Goal: Task Accomplishment & Management: Use online tool/utility

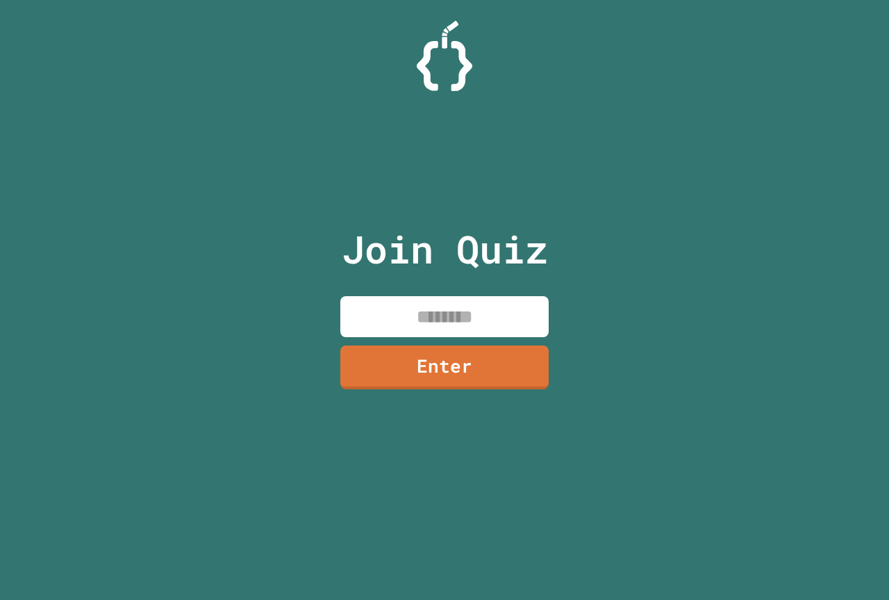
click at [446, 318] on input at bounding box center [444, 316] width 208 height 41
type input "********"
click at [512, 365] on link "Enter" at bounding box center [444, 366] width 211 height 46
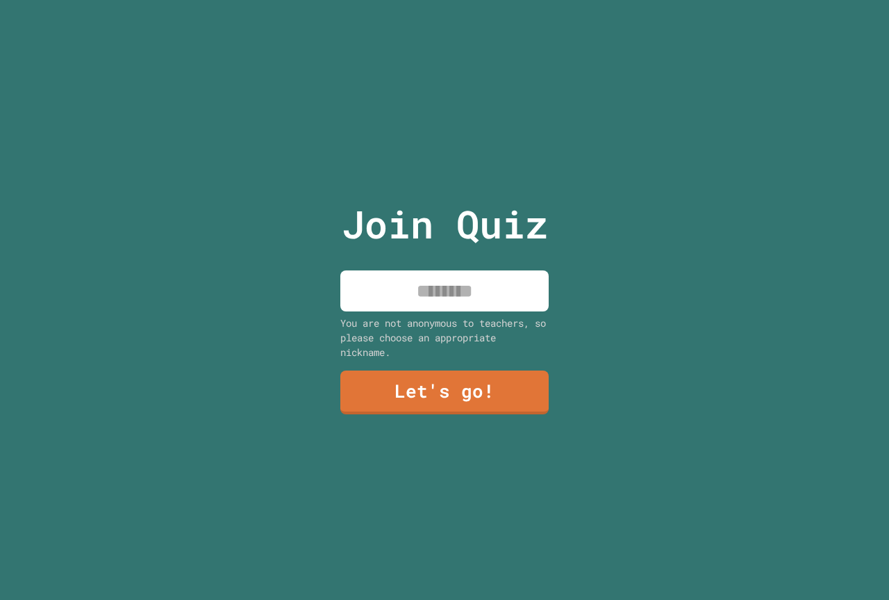
click at [464, 299] on input at bounding box center [444, 290] width 208 height 41
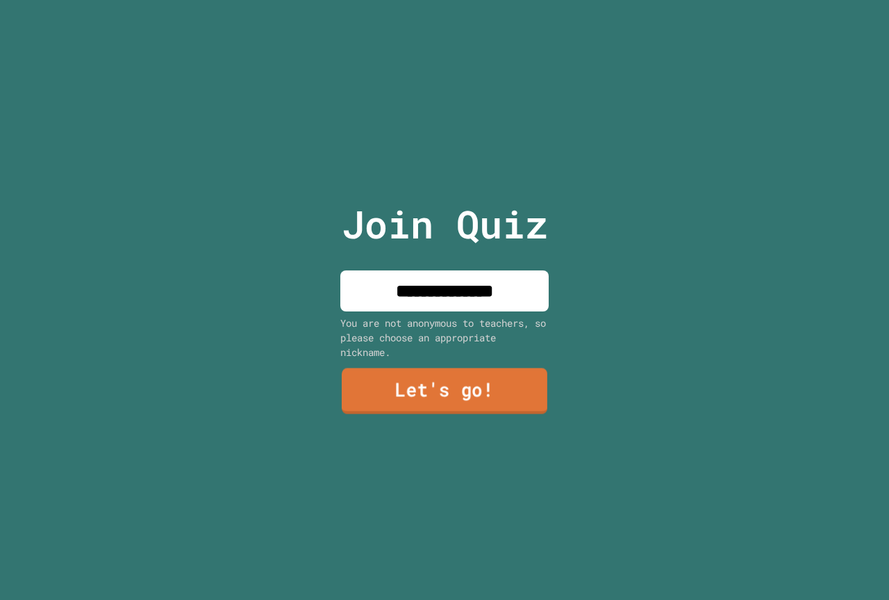
type input "**********"
click at [508, 383] on link "Let's go!" at bounding box center [445, 391] width 206 height 46
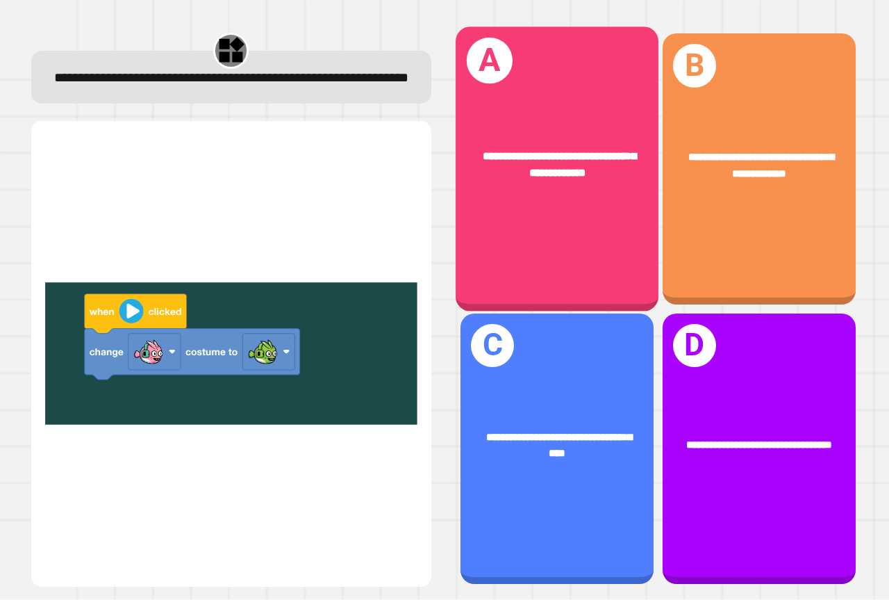
click at [568, 229] on div "**********" at bounding box center [557, 169] width 203 height 284
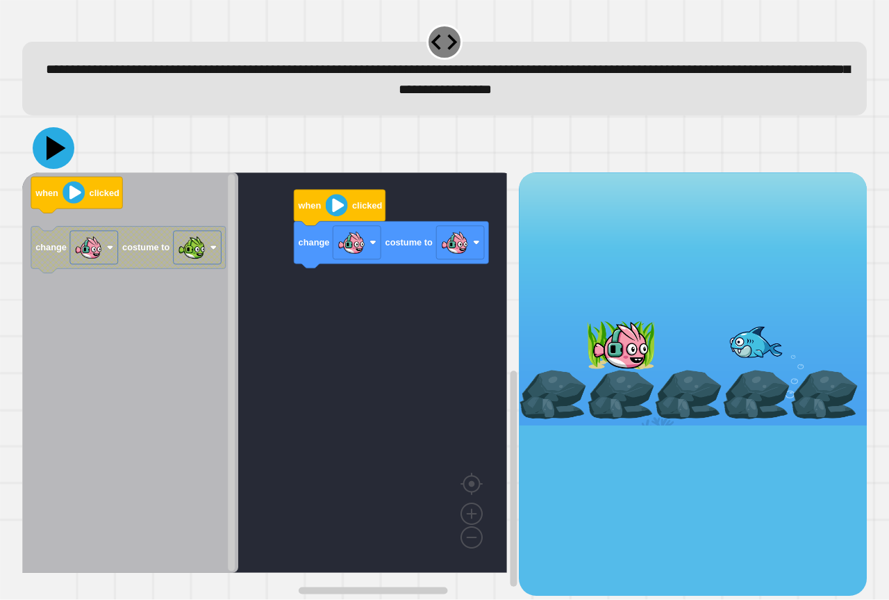
click at [56, 155] on icon at bounding box center [54, 148] width 42 height 42
click at [48, 156] on icon at bounding box center [56, 148] width 19 height 24
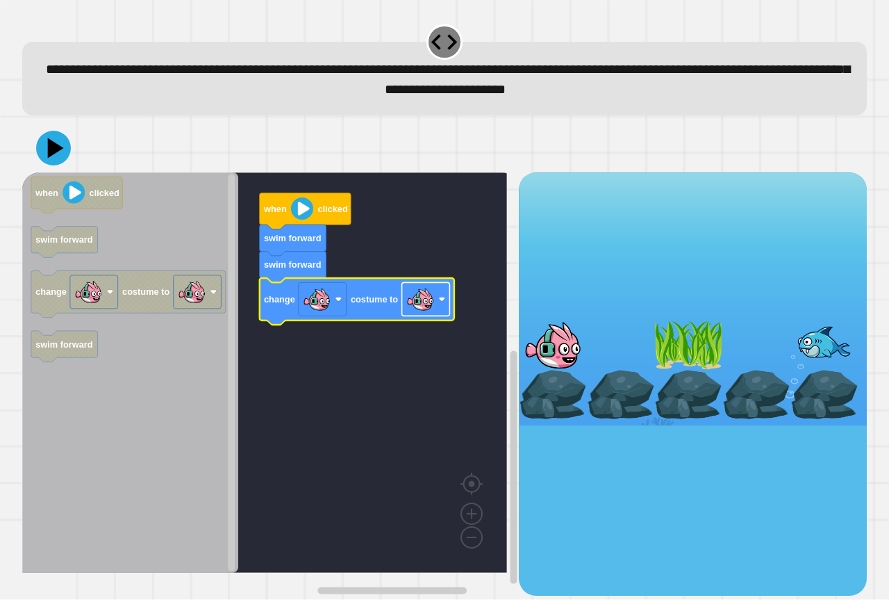
click at [422, 310] on image "Blockly Workspace" at bounding box center [420, 300] width 28 height 28
click at [44, 156] on icon at bounding box center [54, 148] width 42 height 42
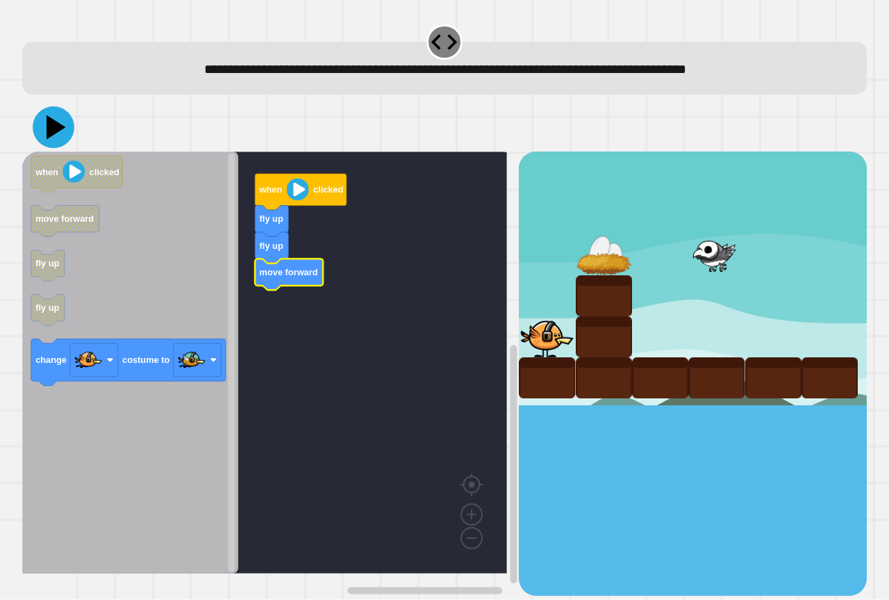
click at [45, 126] on icon at bounding box center [54, 127] width 42 height 42
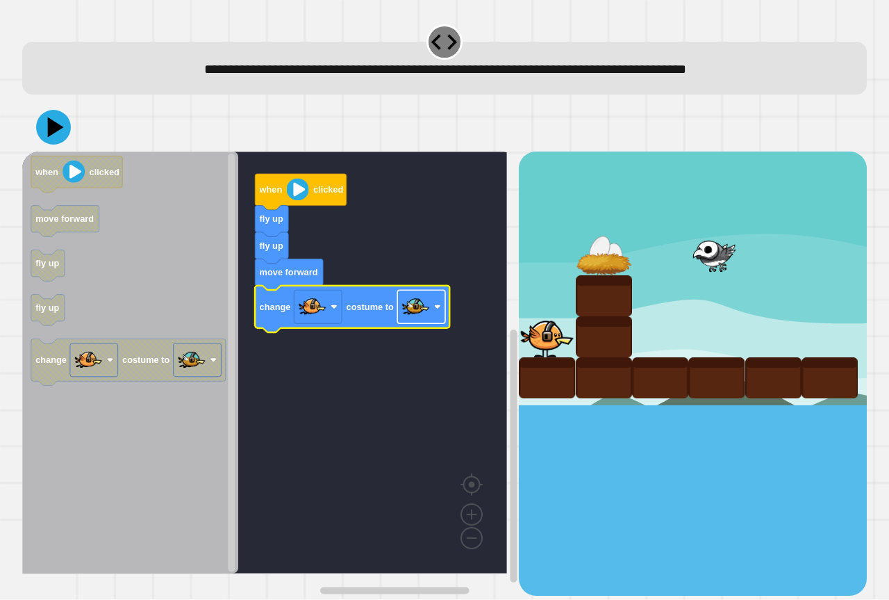
click at [426, 311] on image "Blockly Workspace" at bounding box center [416, 307] width 28 height 28
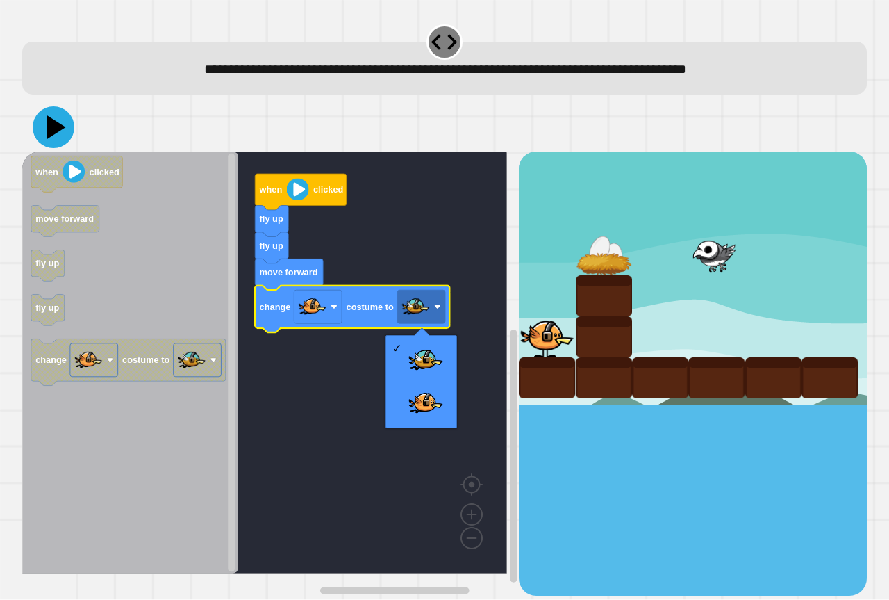
click at [58, 131] on icon at bounding box center [56, 127] width 19 height 24
click at [406, 119] on div at bounding box center [444, 127] width 845 height 49
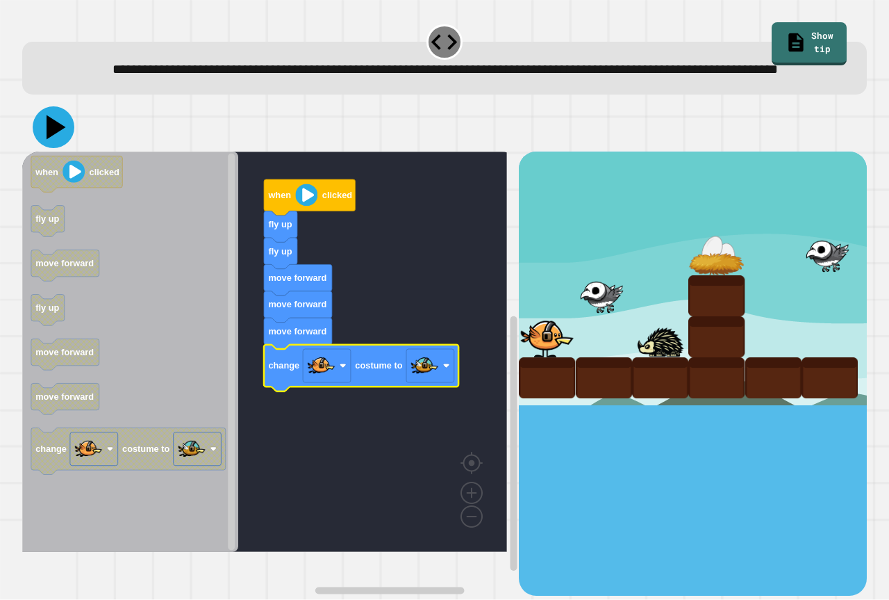
click at [62, 148] on icon at bounding box center [54, 127] width 42 height 42
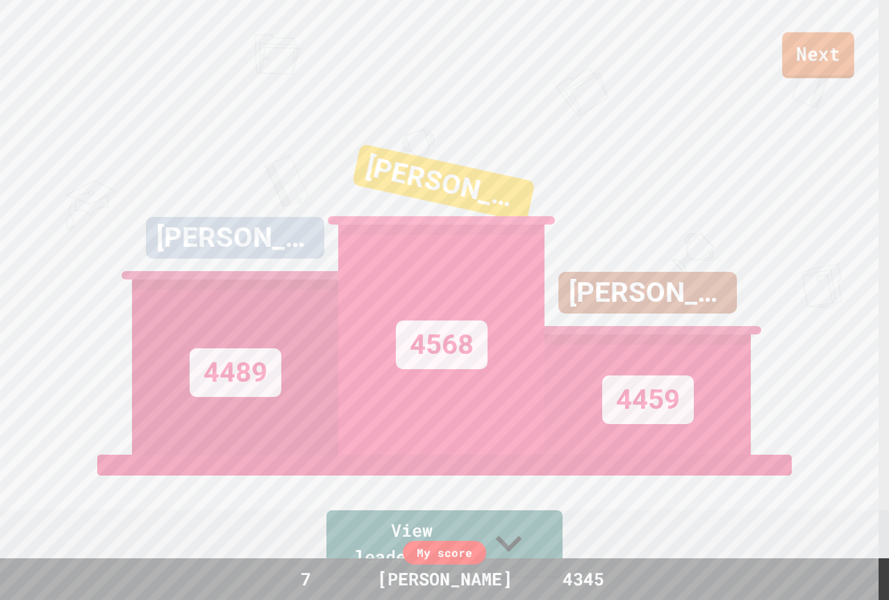
click at [795, 58] on link "Next" at bounding box center [818, 55] width 72 height 46
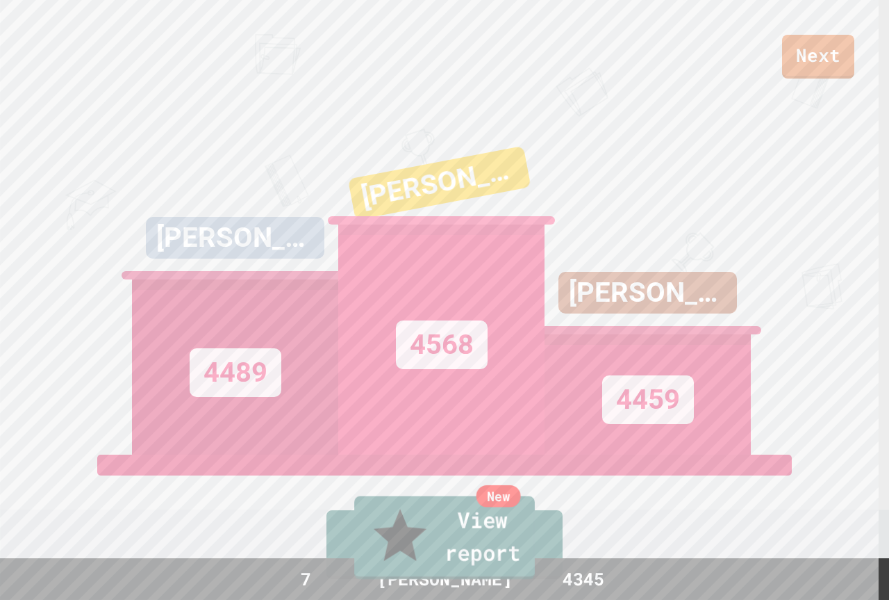
click at [506, 562] on link "New View report" at bounding box center [444, 537] width 181 height 83
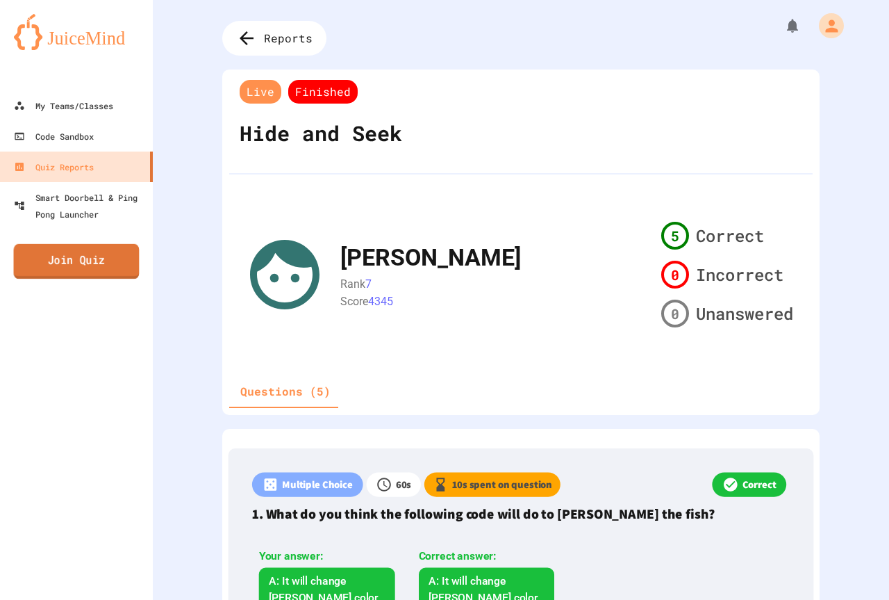
click at [92, 271] on link "Join Quiz" at bounding box center [77, 261] width 126 height 35
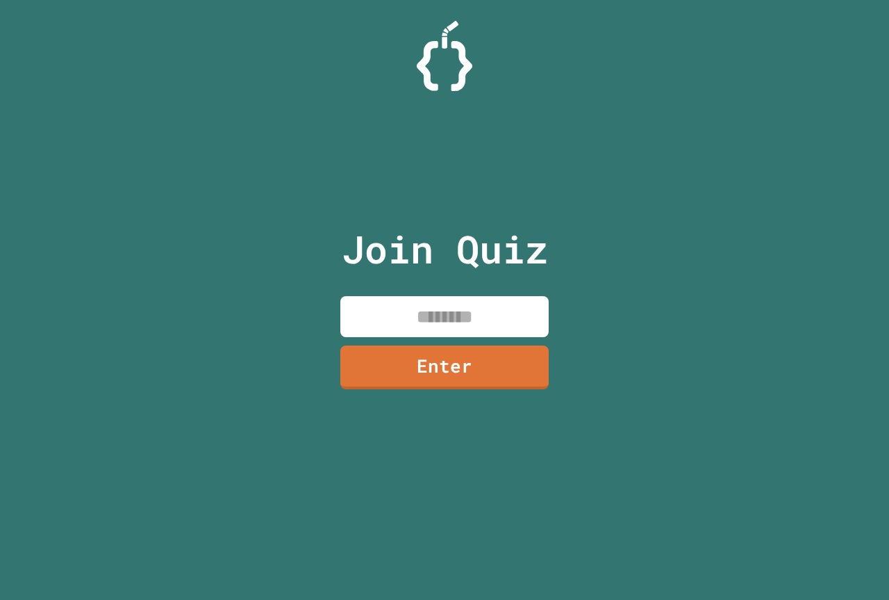
click at [454, 311] on input at bounding box center [444, 316] width 208 height 41
type input "********"
click at [463, 363] on link "Enter" at bounding box center [444, 366] width 201 height 46
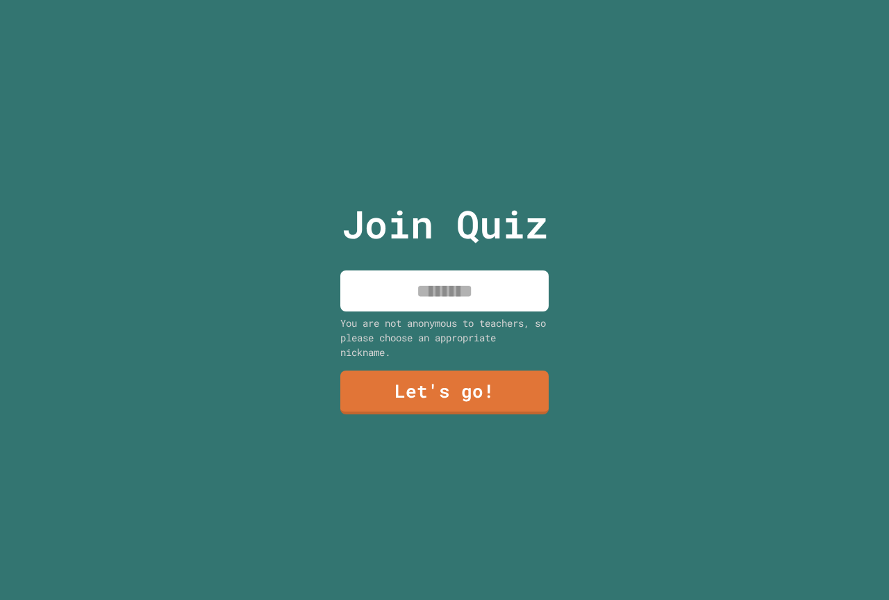
click at [447, 270] on input at bounding box center [444, 290] width 208 height 41
click at [411, 289] on input "**********" at bounding box center [444, 290] width 208 height 41
type input "**********"
click at [506, 401] on link "Let's go!" at bounding box center [444, 391] width 208 height 46
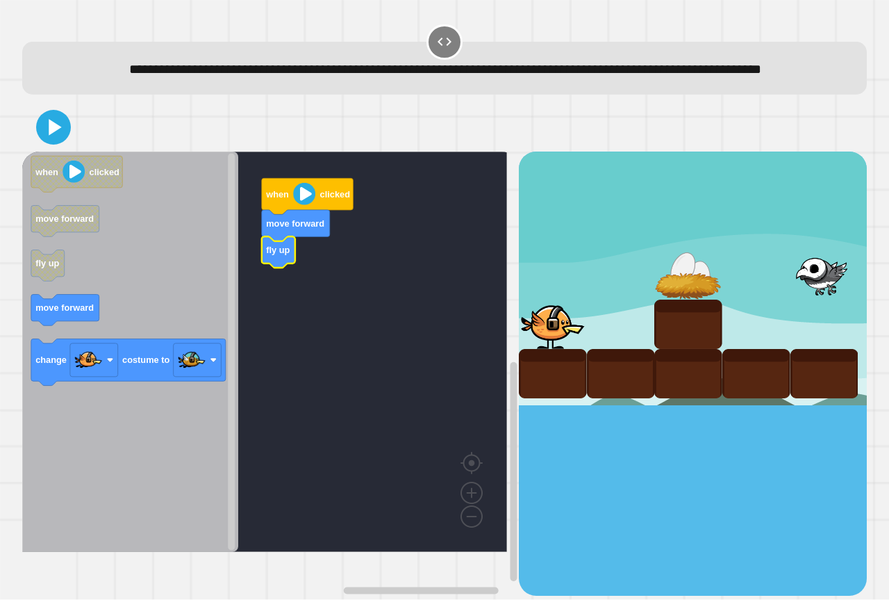
click at [200, 329] on icon "Blockly Workspace" at bounding box center [130, 351] width 216 height 400
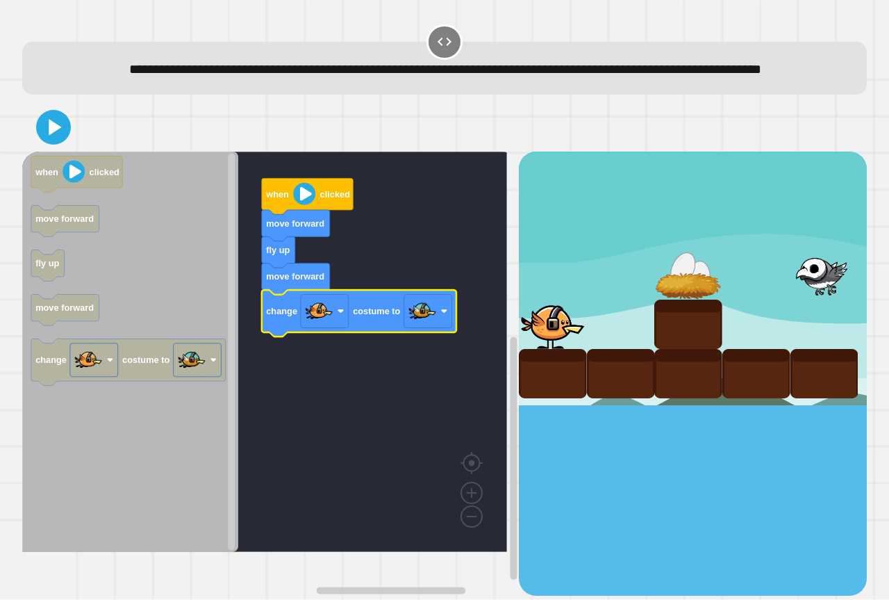
click at [56, 151] on div at bounding box center [444, 127] width 845 height 49
drag, startPoint x: 55, startPoint y: 167, endPoint x: 51, endPoint y: 160, distance: 8.7
click at [53, 151] on div at bounding box center [444, 127] width 845 height 49
click at [51, 144] on icon at bounding box center [53, 126] width 33 height 33
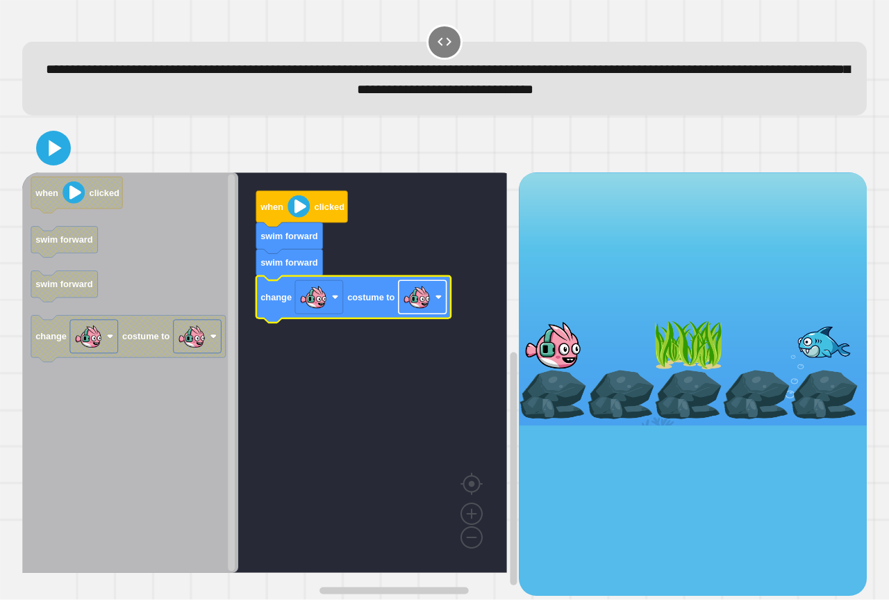
click at [431, 299] on rect "Blockly Workspace" at bounding box center [423, 297] width 48 height 33
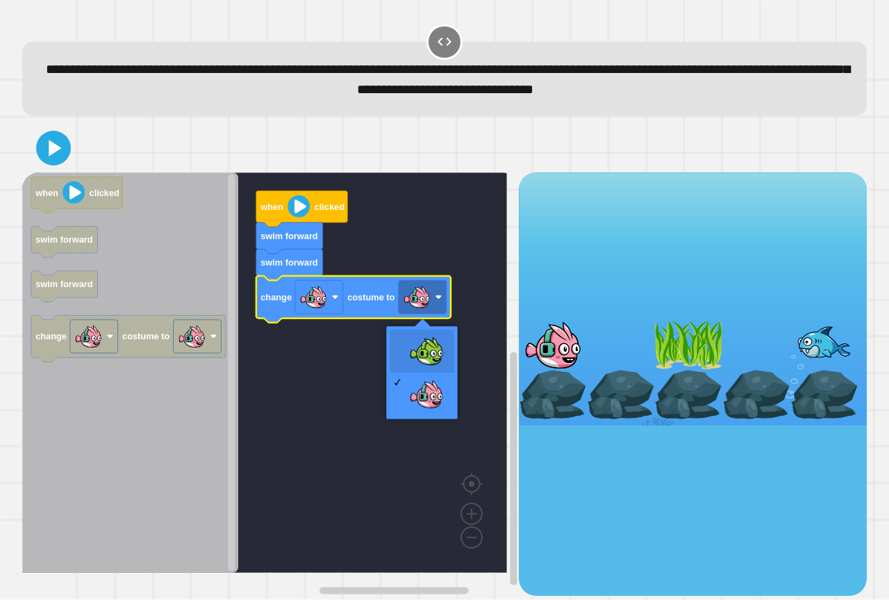
drag, startPoint x: 415, startPoint y: 340, endPoint x: 213, endPoint y: 238, distance: 226.5
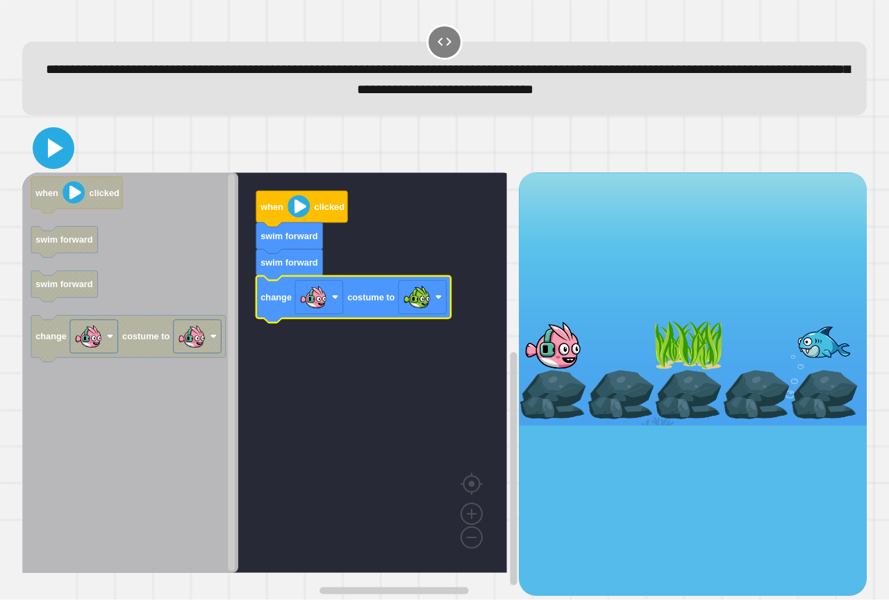
click at [38, 149] on icon at bounding box center [53, 147] width 33 height 33
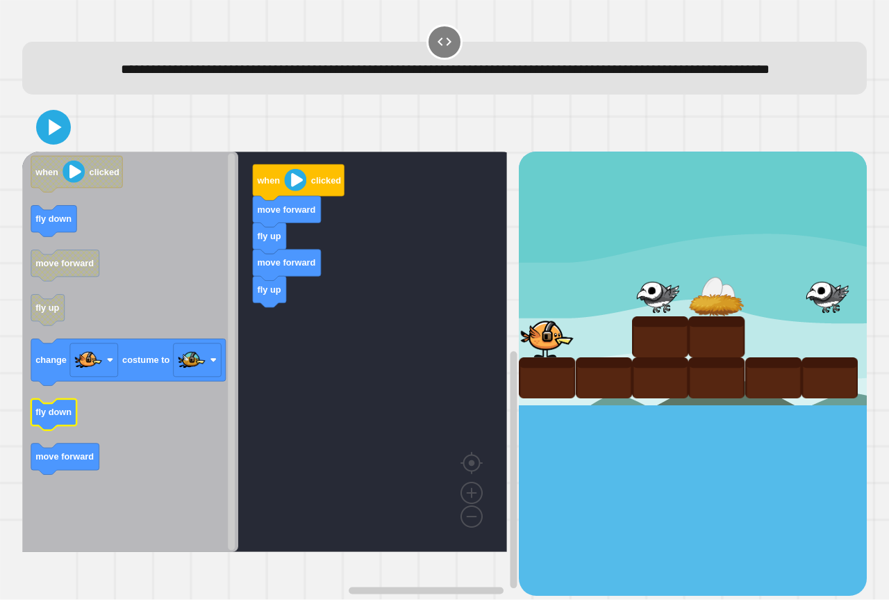
click at [58, 418] on text "fly down" at bounding box center [53, 412] width 36 height 10
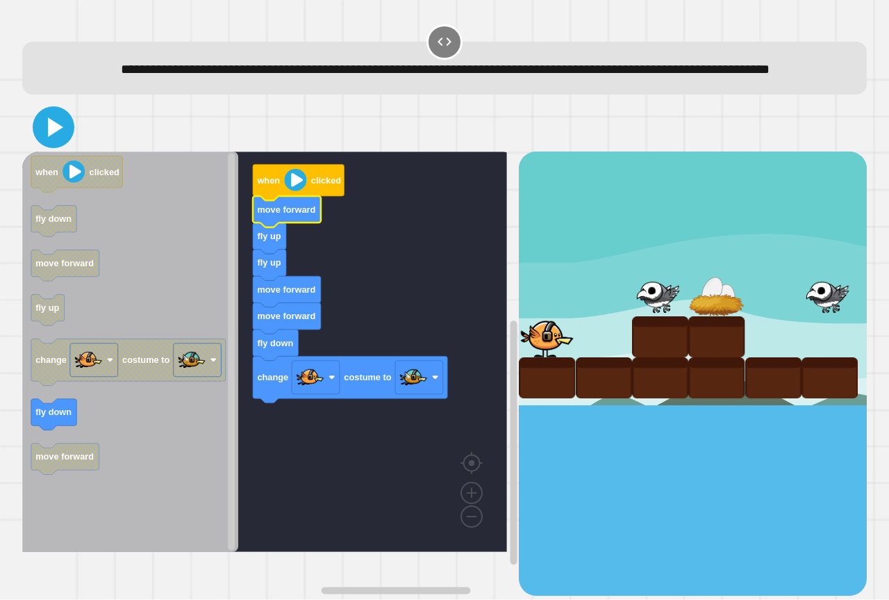
click at [53, 139] on icon at bounding box center [53, 126] width 33 height 33
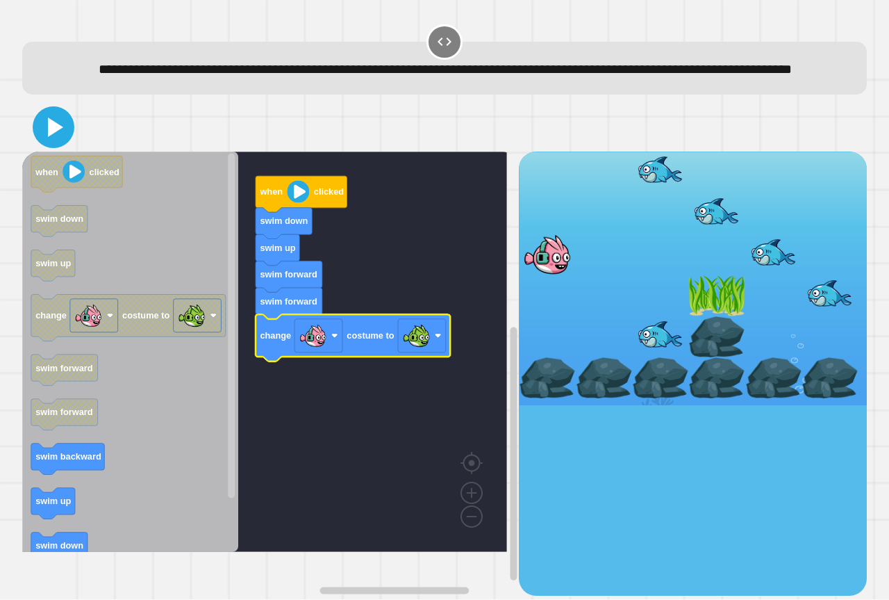
click at [63, 144] on icon at bounding box center [53, 126] width 33 height 33
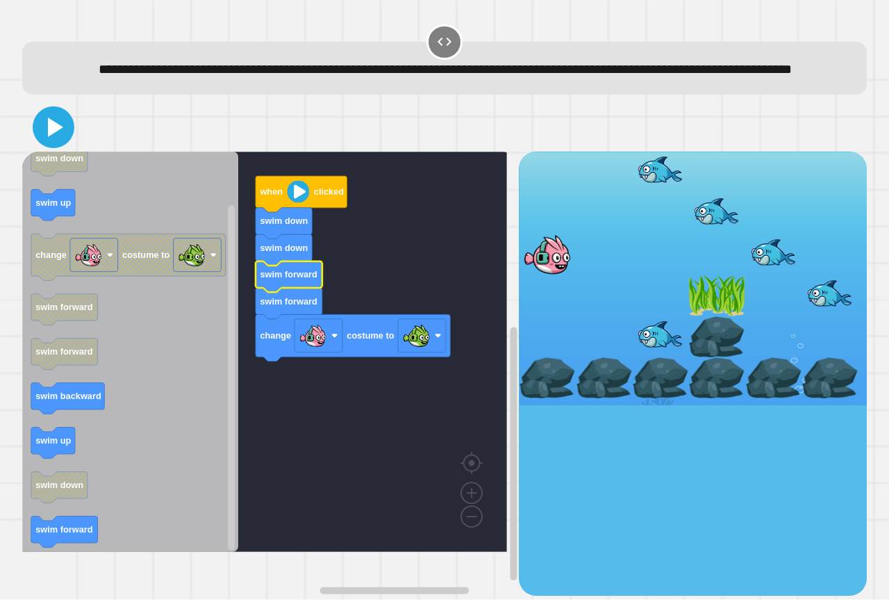
click at [47, 144] on icon at bounding box center [53, 126] width 33 height 33
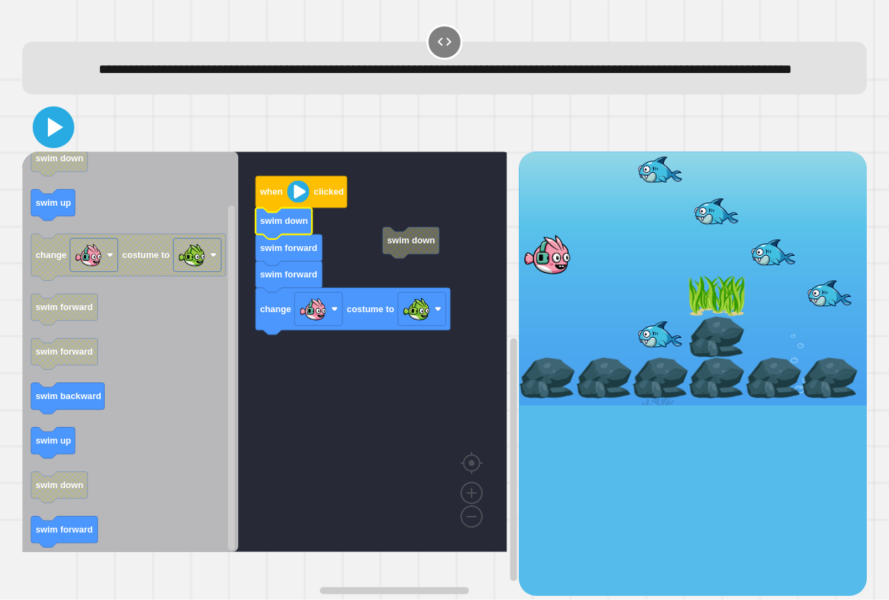
click at [64, 144] on icon at bounding box center [53, 126] width 33 height 33
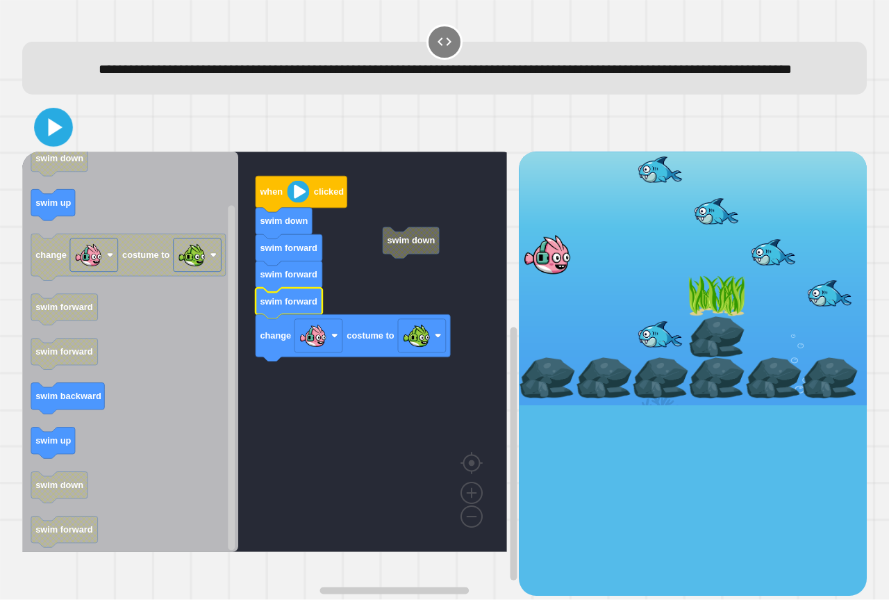
click at [60, 141] on icon at bounding box center [53, 127] width 31 height 31
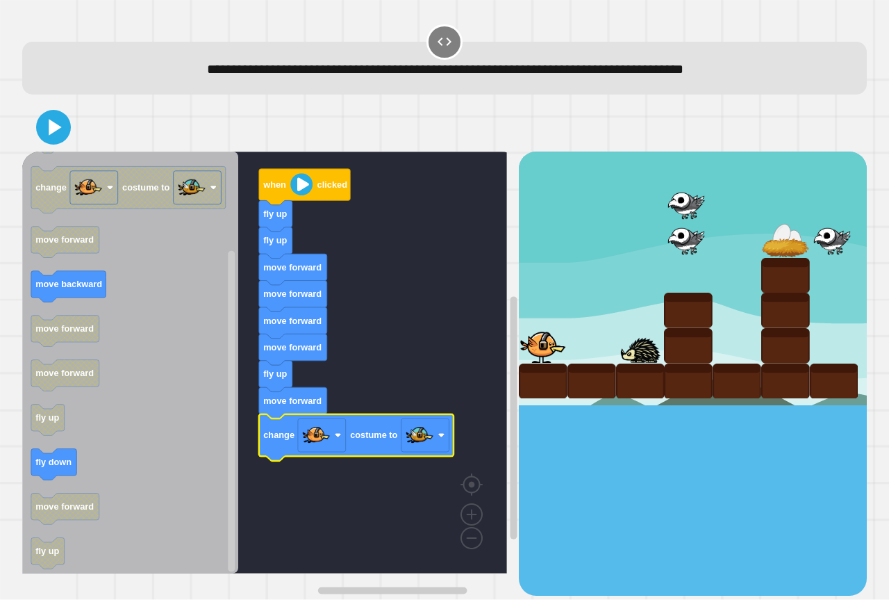
click at [55, 147] on div at bounding box center [444, 127] width 845 height 49
click at [55, 140] on icon at bounding box center [53, 126] width 33 height 33
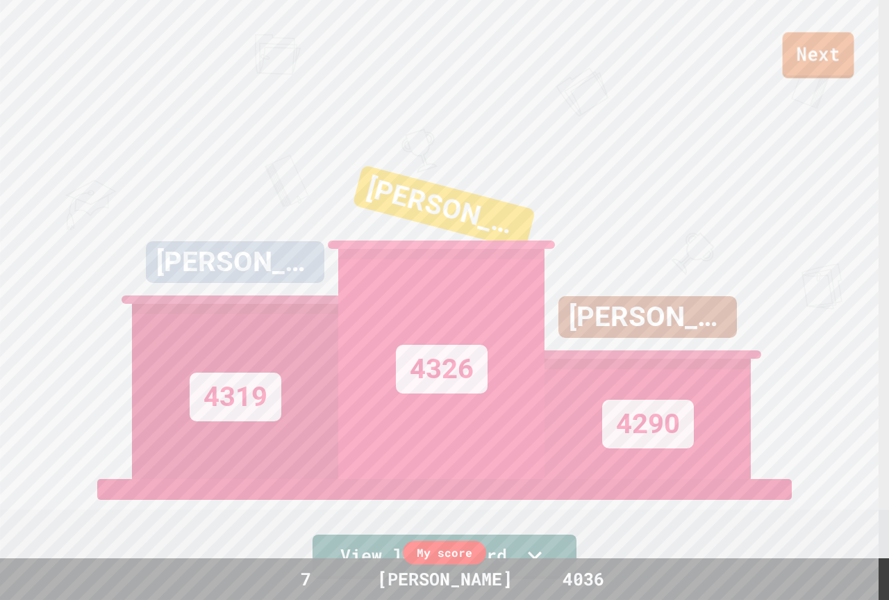
click at [808, 47] on link "Next" at bounding box center [819, 55] width 72 height 46
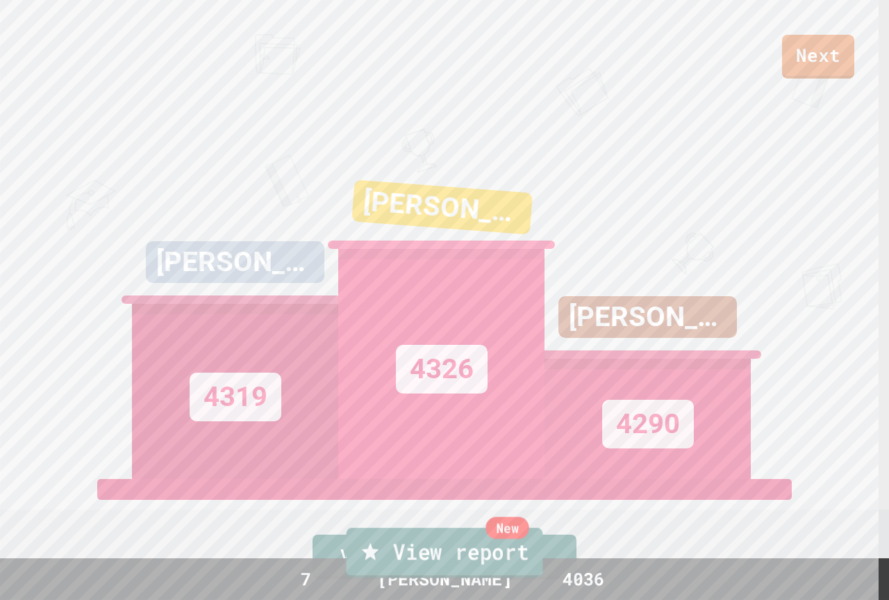
click at [525, 539] on link "New View report" at bounding box center [445, 552] width 197 height 50
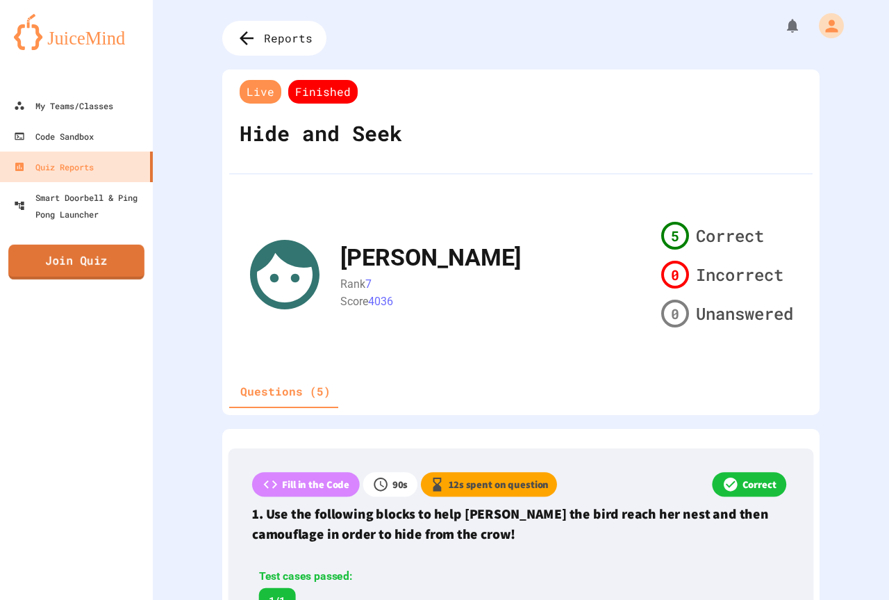
click at [121, 273] on link "Join Quiz" at bounding box center [76, 262] width 136 height 35
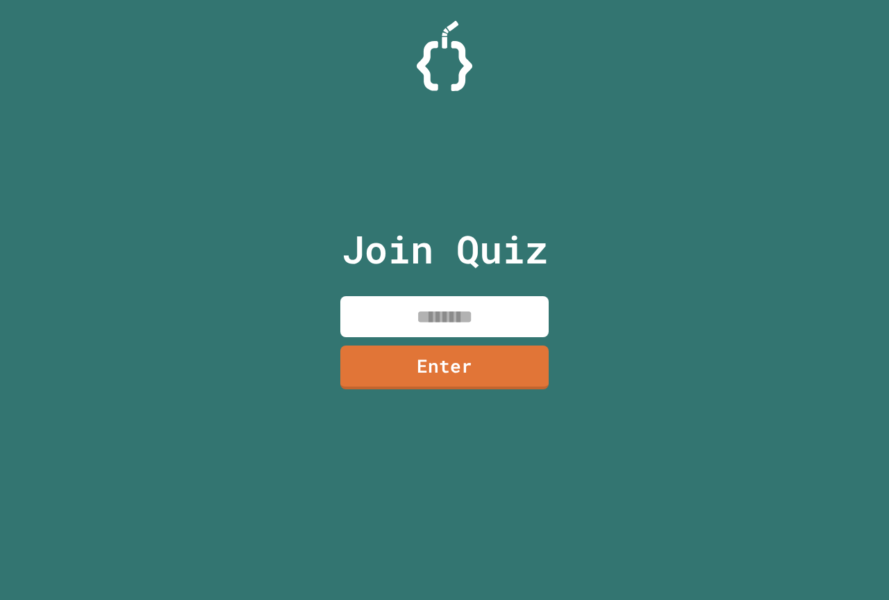
click at [439, 321] on input at bounding box center [444, 316] width 208 height 41
click at [447, 357] on link "Enter" at bounding box center [445, 366] width 206 height 46
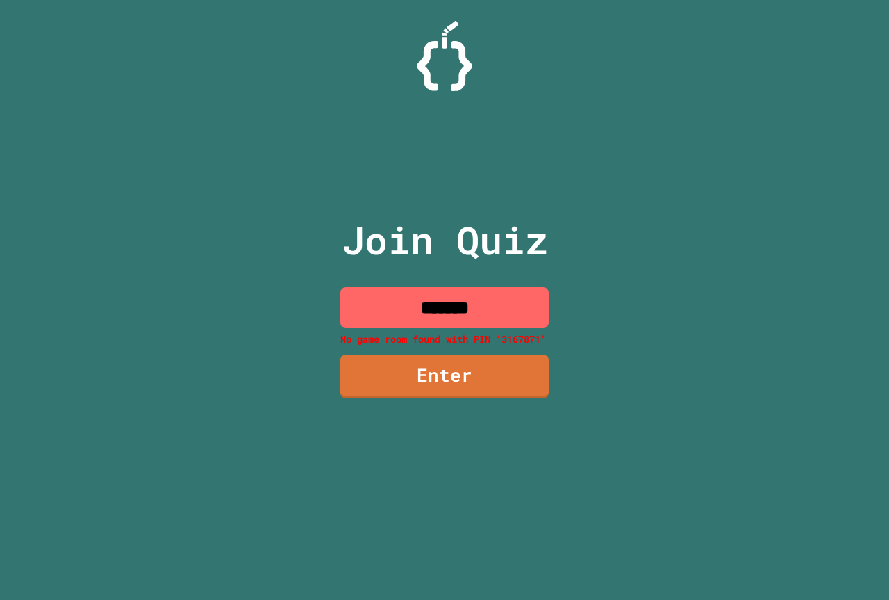
click at [500, 301] on input "*******" at bounding box center [444, 307] width 208 height 41
click at [436, 311] on input "*******" at bounding box center [444, 307] width 208 height 41
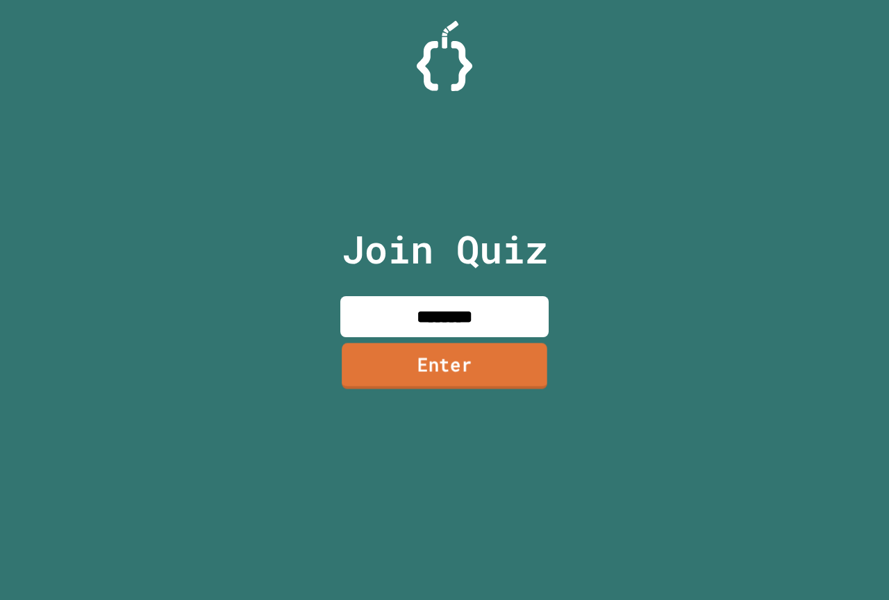
click at [471, 375] on link "Enter" at bounding box center [445, 366] width 206 height 46
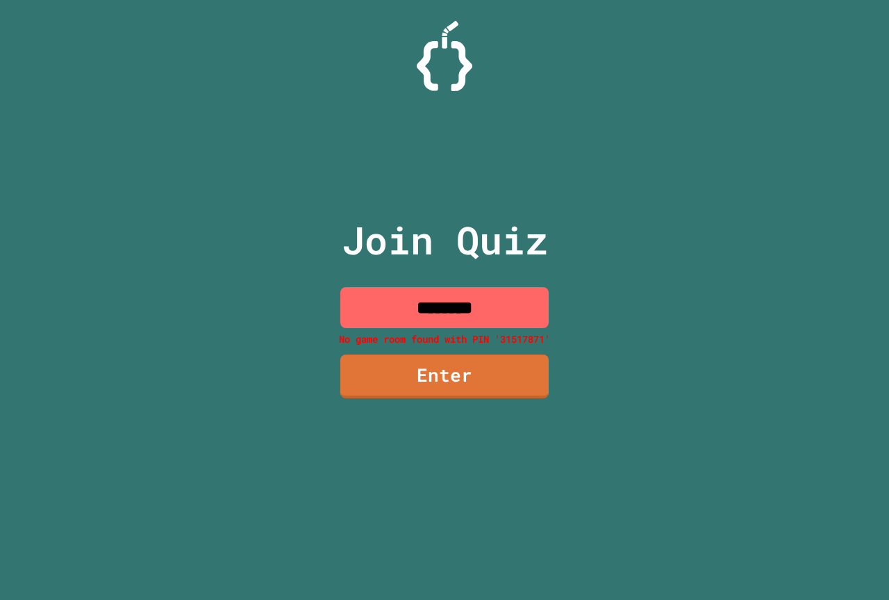
click at [488, 311] on input "********" at bounding box center [444, 307] width 208 height 41
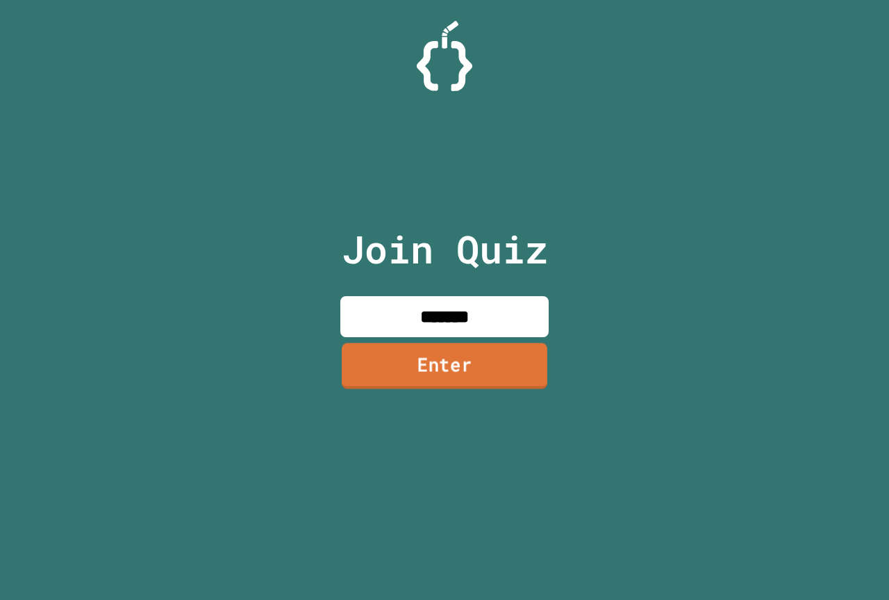
click at [484, 368] on link "Enter" at bounding box center [445, 366] width 206 height 46
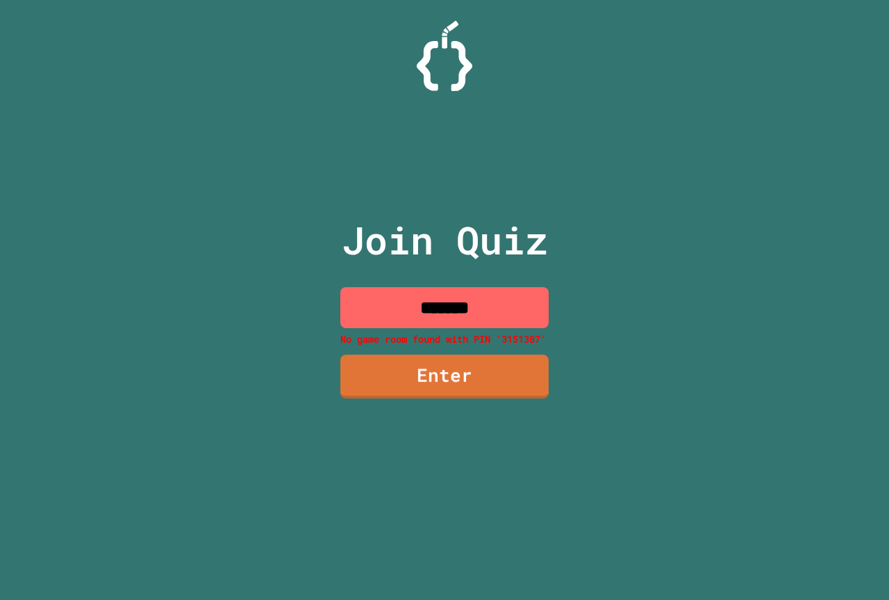
click at [500, 325] on input "*******" at bounding box center [444, 307] width 208 height 41
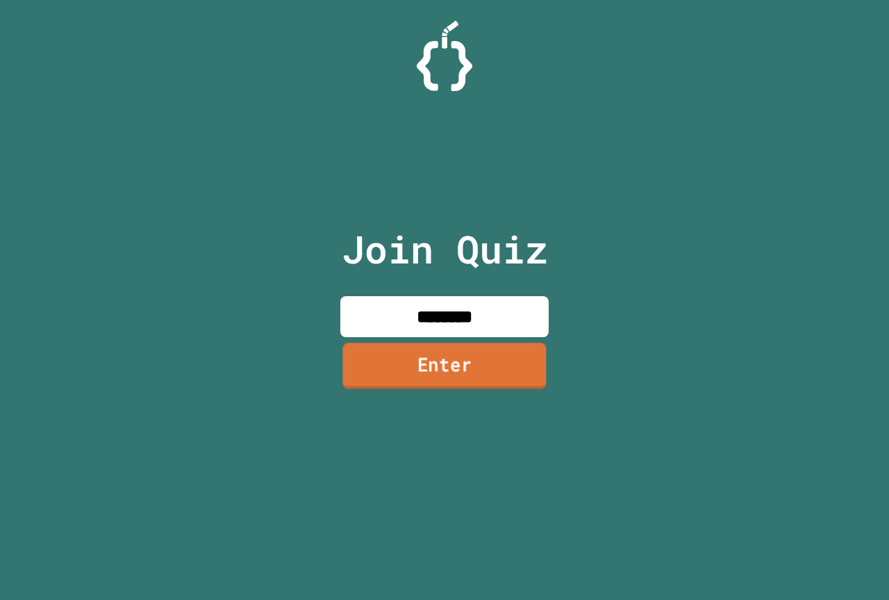
type input "********"
click at [483, 370] on link "Enter" at bounding box center [445, 366] width 204 height 46
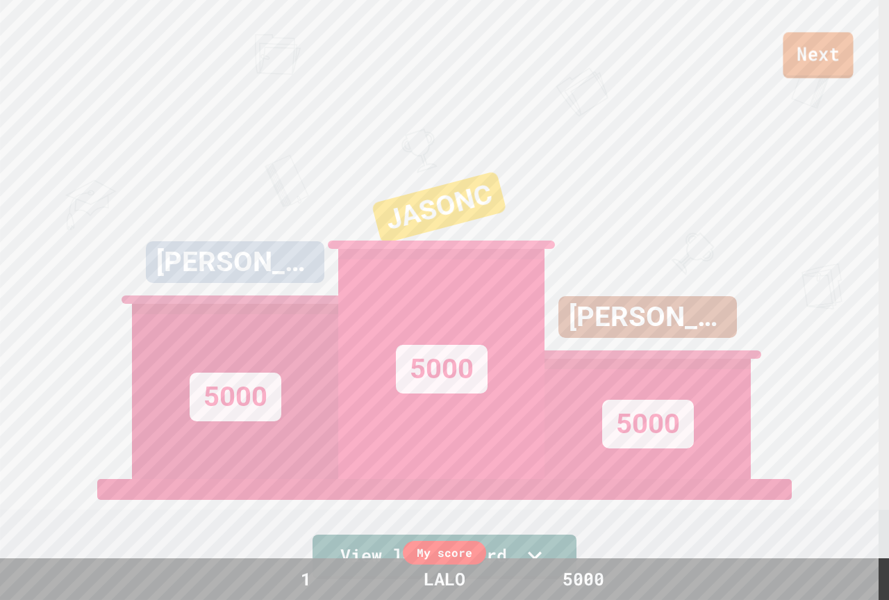
click at [833, 56] on link "Next" at bounding box center [818, 55] width 70 height 46
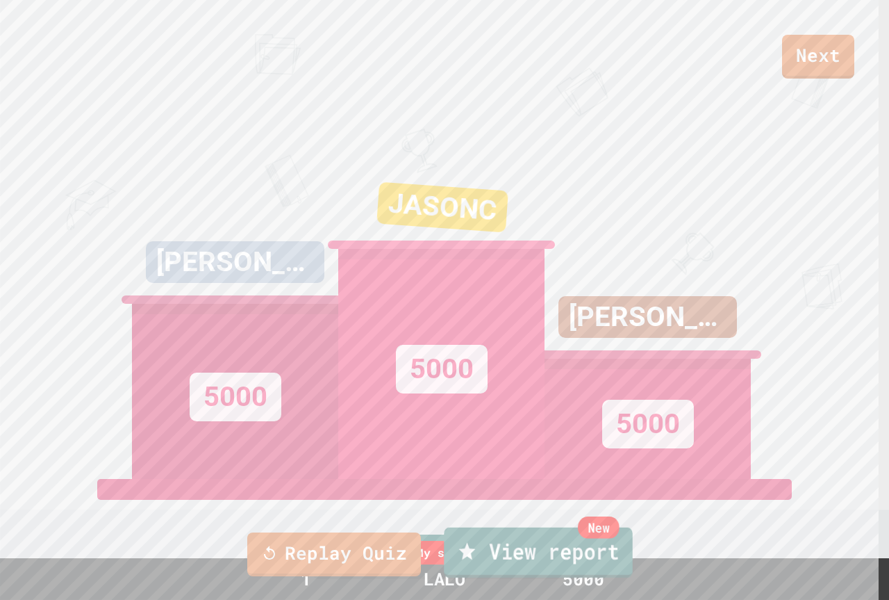
click at [577, 547] on link "New View report" at bounding box center [538, 552] width 188 height 50
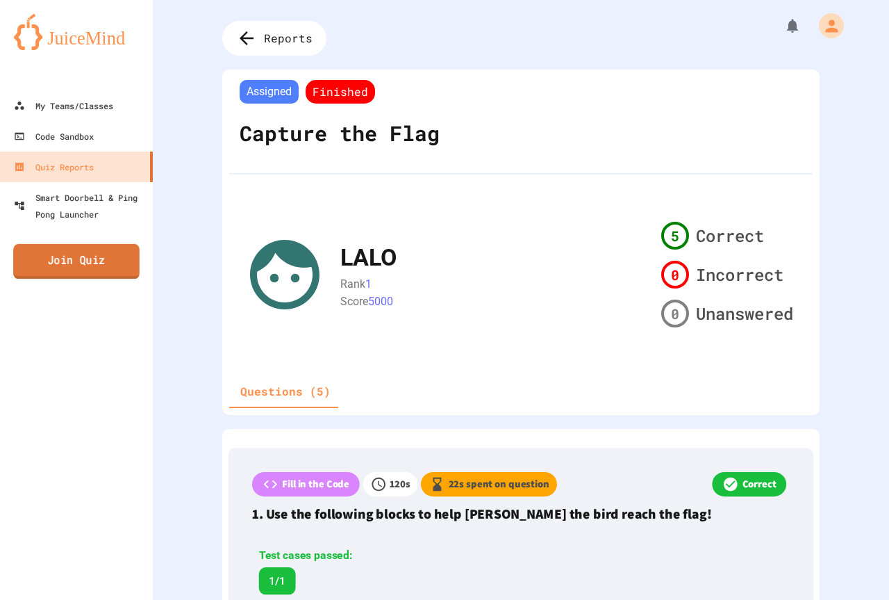
click at [108, 265] on link "Join Quiz" at bounding box center [76, 261] width 126 height 35
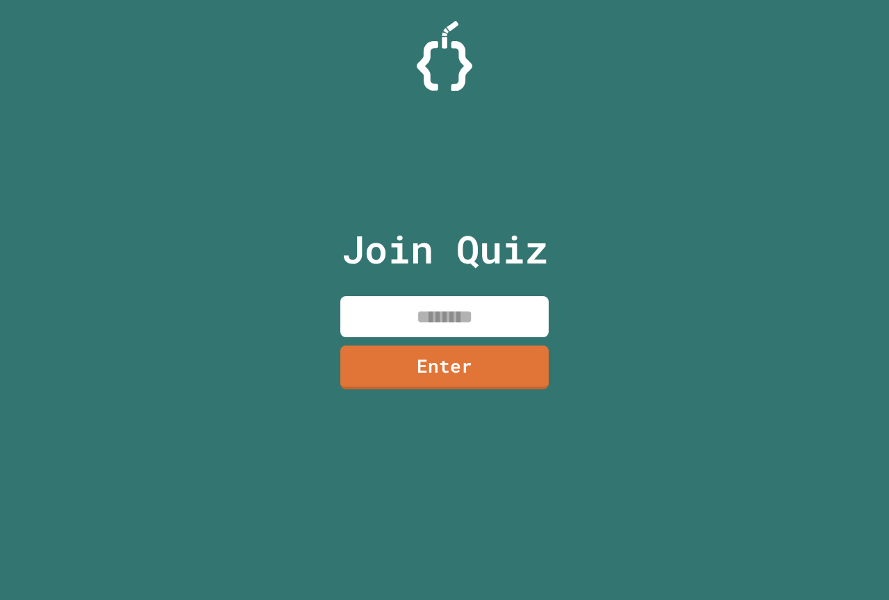
click at [486, 304] on input at bounding box center [444, 316] width 208 height 41
type input "********"
click at [524, 378] on link "Enter" at bounding box center [445, 366] width 204 height 46
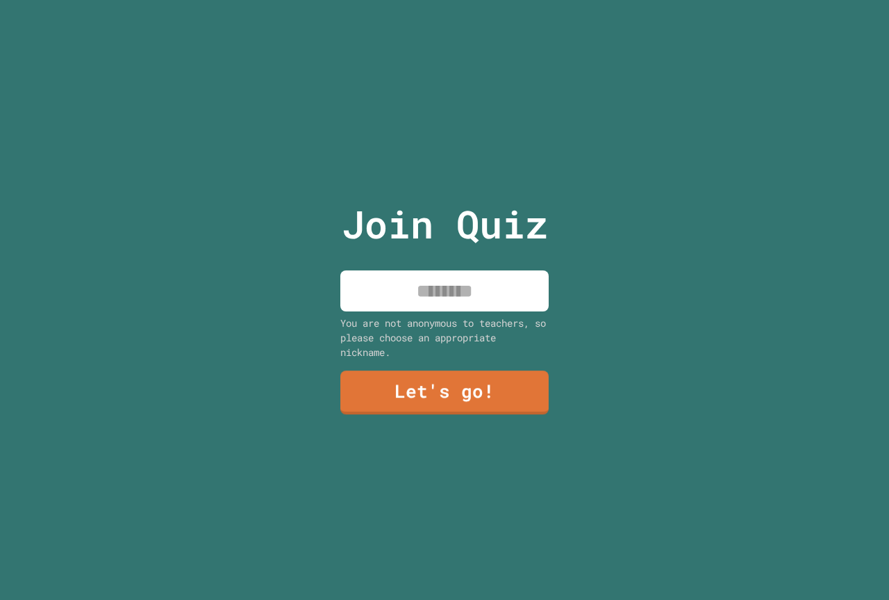
click at [488, 293] on input at bounding box center [444, 290] width 208 height 41
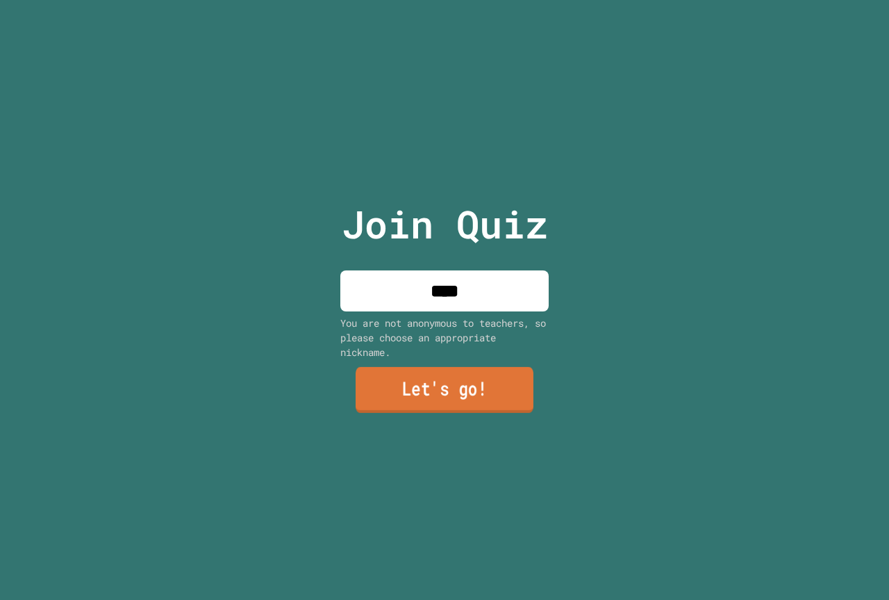
type input "****"
click at [489, 401] on link "Let's go!" at bounding box center [445, 390] width 178 height 46
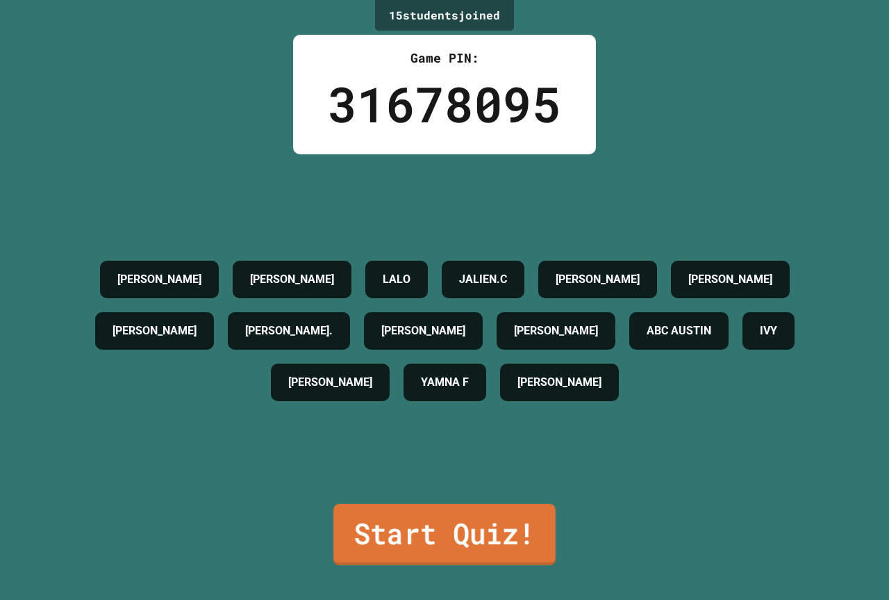
click at [534, 518] on link "Start Quiz!" at bounding box center [444, 534] width 222 height 61
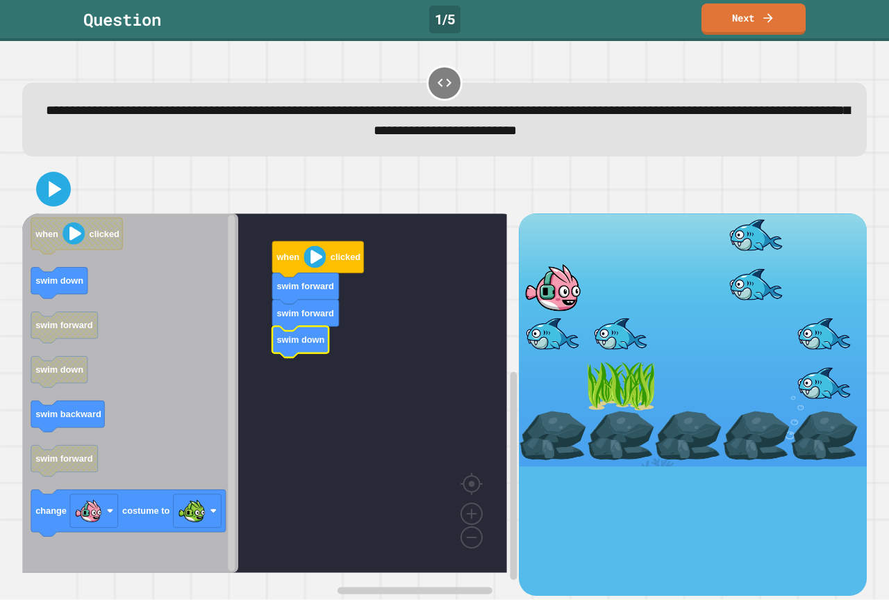
click at [85, 433] on icon "when clicked swim down swim forward swim down swim backward swim forward change…" at bounding box center [130, 392] width 216 height 359
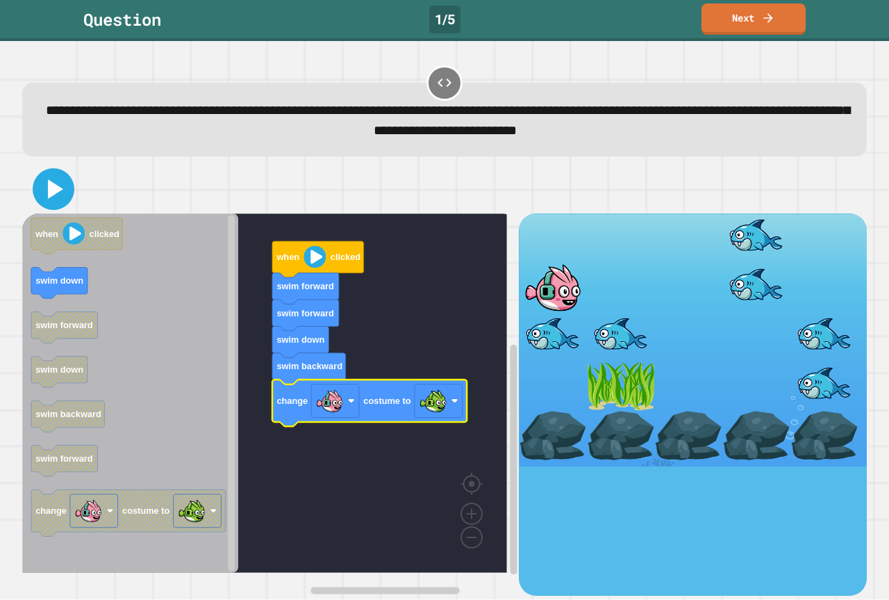
click at [53, 192] on icon at bounding box center [55, 188] width 15 height 19
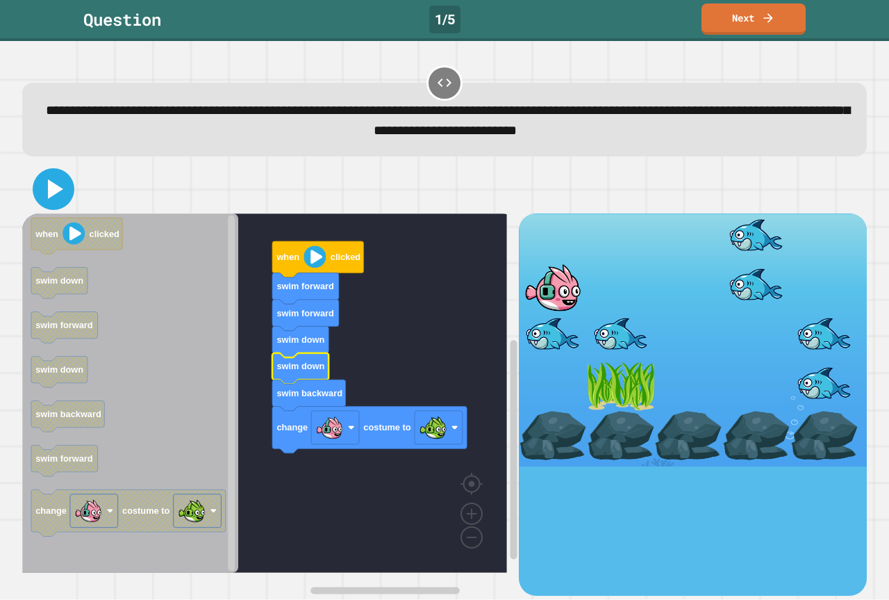
click at [62, 192] on icon at bounding box center [55, 188] width 15 height 19
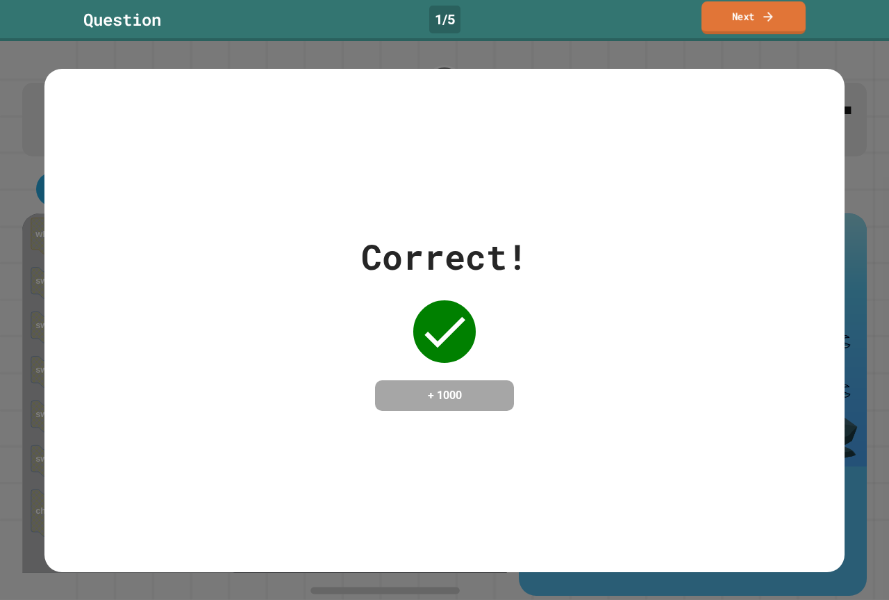
click at [743, 23] on link "Next" at bounding box center [754, 17] width 104 height 33
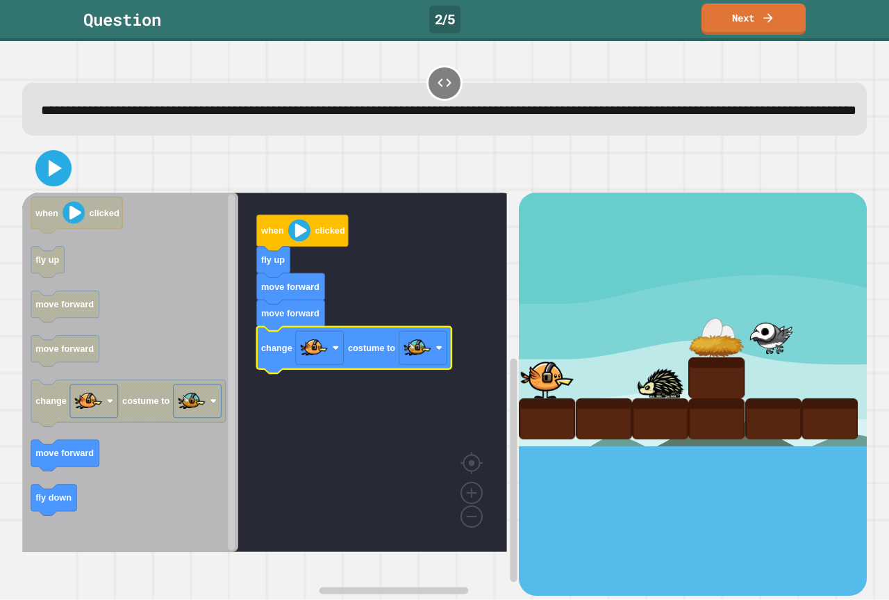
click at [58, 183] on icon at bounding box center [53, 168] width 29 height 29
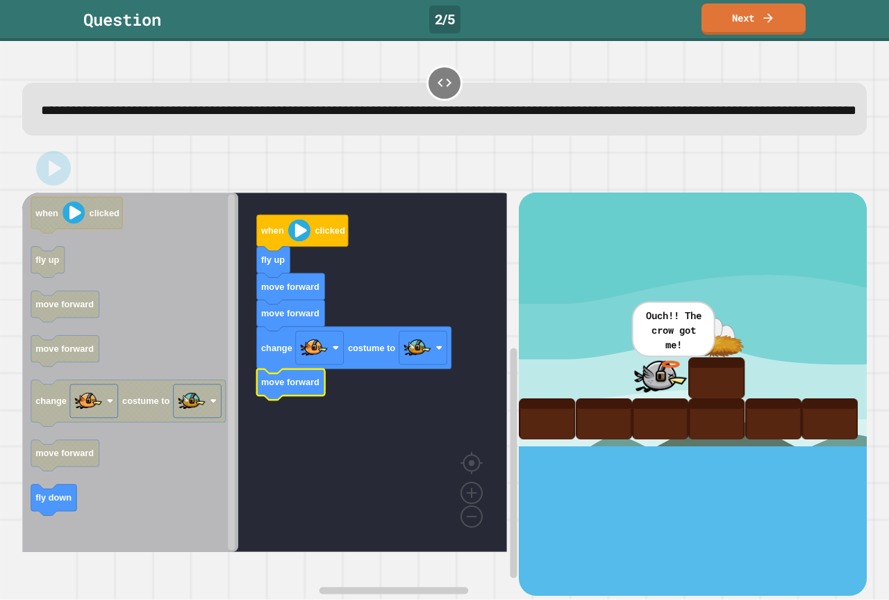
click at [51, 176] on icon at bounding box center [55, 168] width 13 height 16
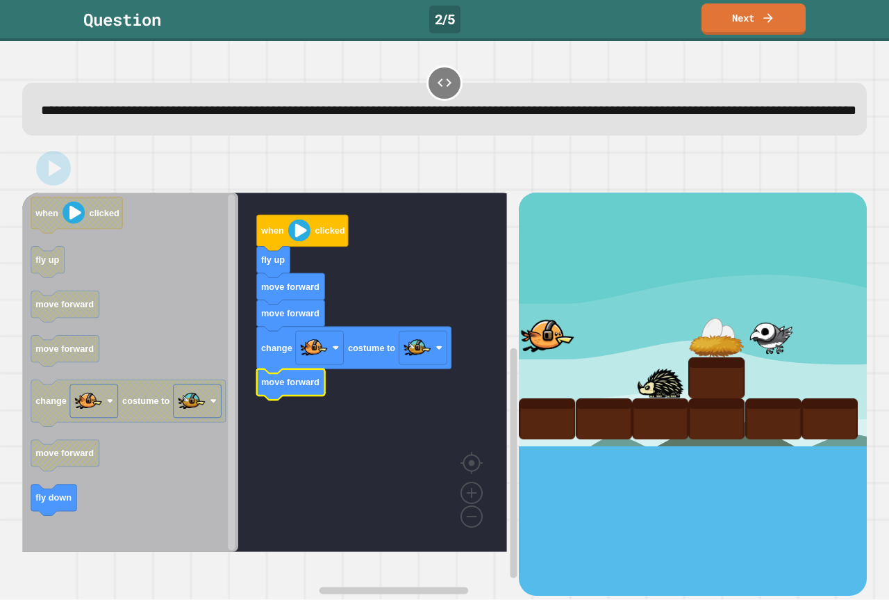
drag, startPoint x: 53, startPoint y: 188, endPoint x: 119, endPoint y: 162, distance: 70.4
click at [119, 162] on div "when clicked fly up move forward move forward change costume to move forward wh…" at bounding box center [445, 370] width 854 height 460
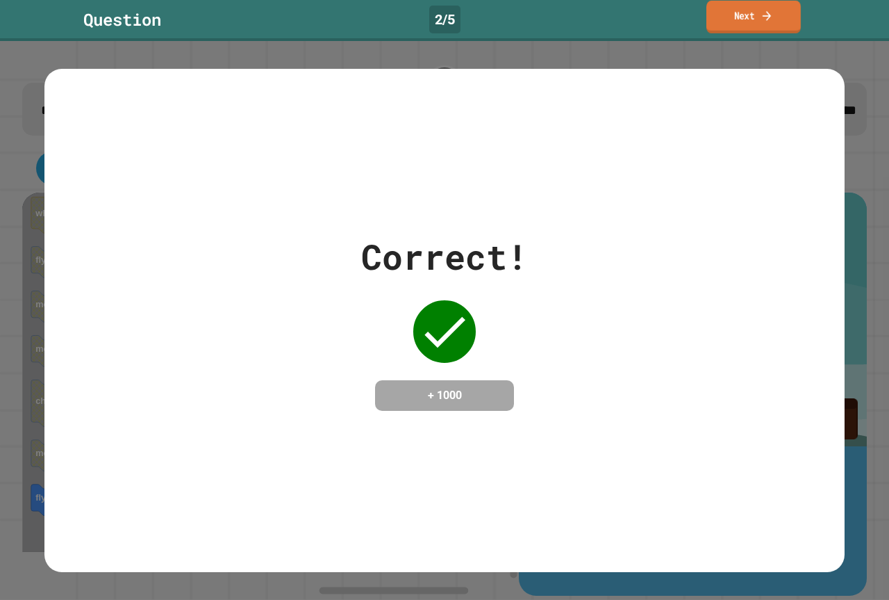
click at [747, 24] on link "Next" at bounding box center [754, 17] width 94 height 33
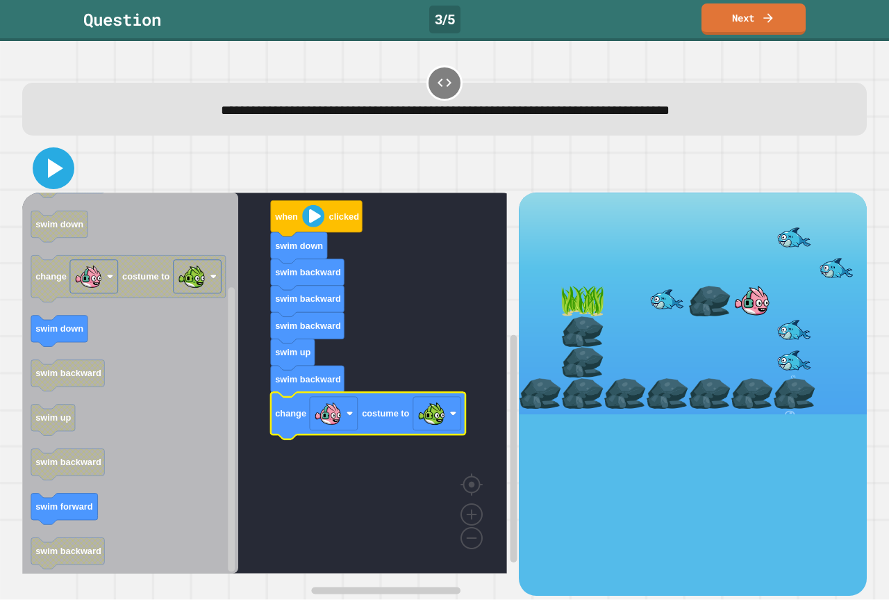
click at [46, 166] on icon at bounding box center [53, 167] width 33 height 33
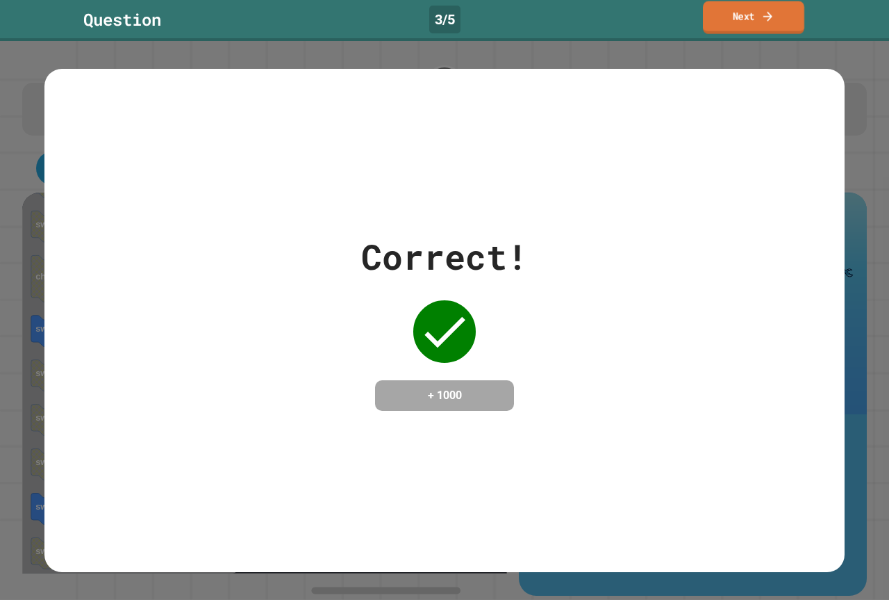
click at [738, 16] on link "Next" at bounding box center [753, 17] width 101 height 33
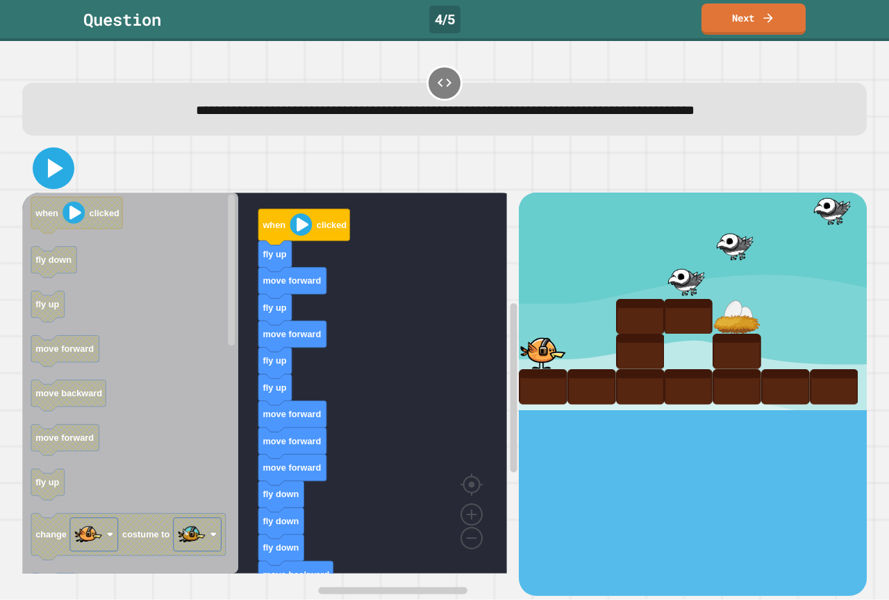
click at [56, 163] on icon at bounding box center [53, 167] width 33 height 33
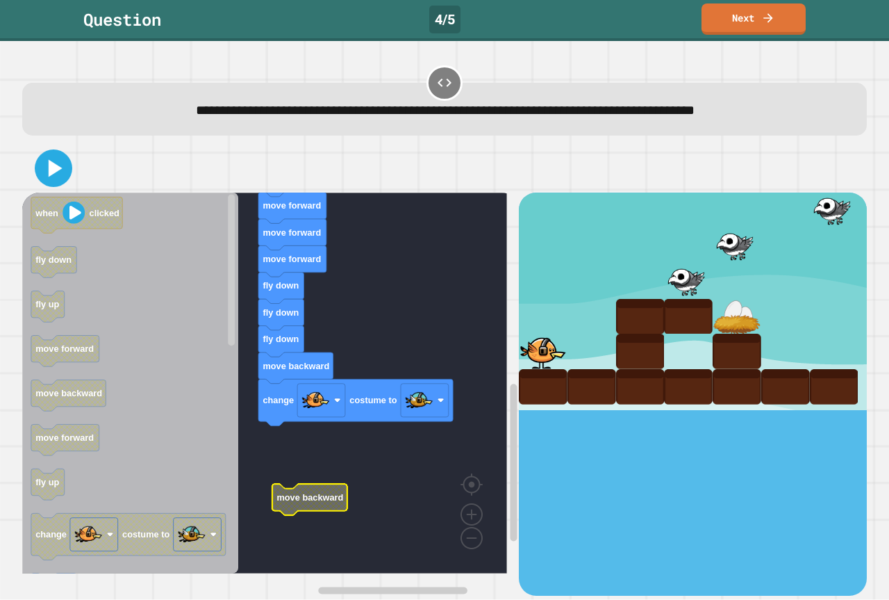
click at [58, 169] on icon at bounding box center [56, 168] width 14 height 17
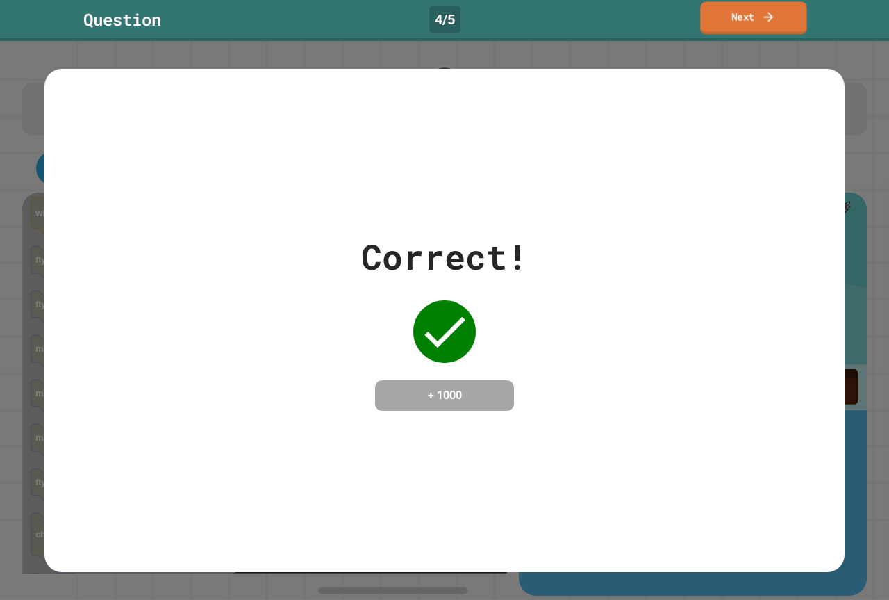
click at [753, 28] on link "Next" at bounding box center [753, 18] width 106 height 33
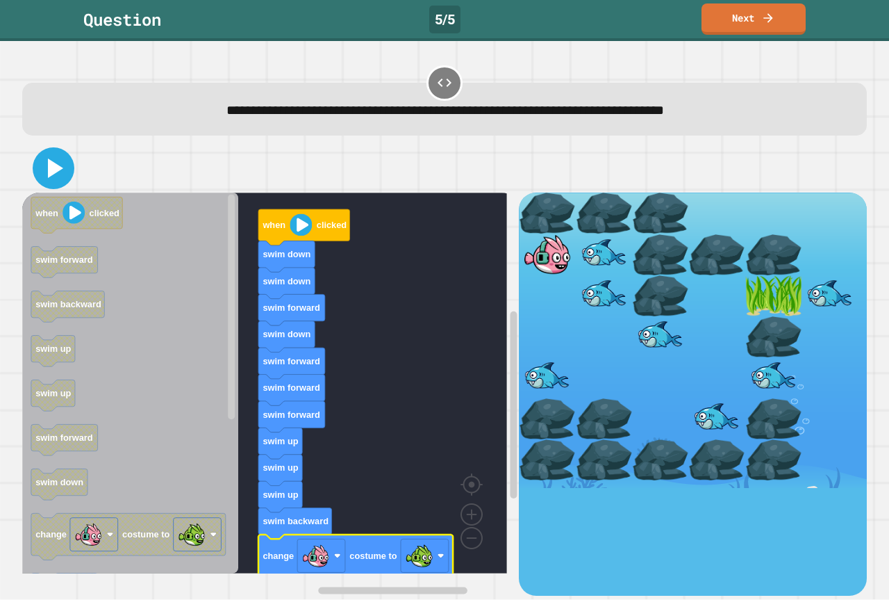
click at [48, 176] on icon at bounding box center [55, 167] width 15 height 19
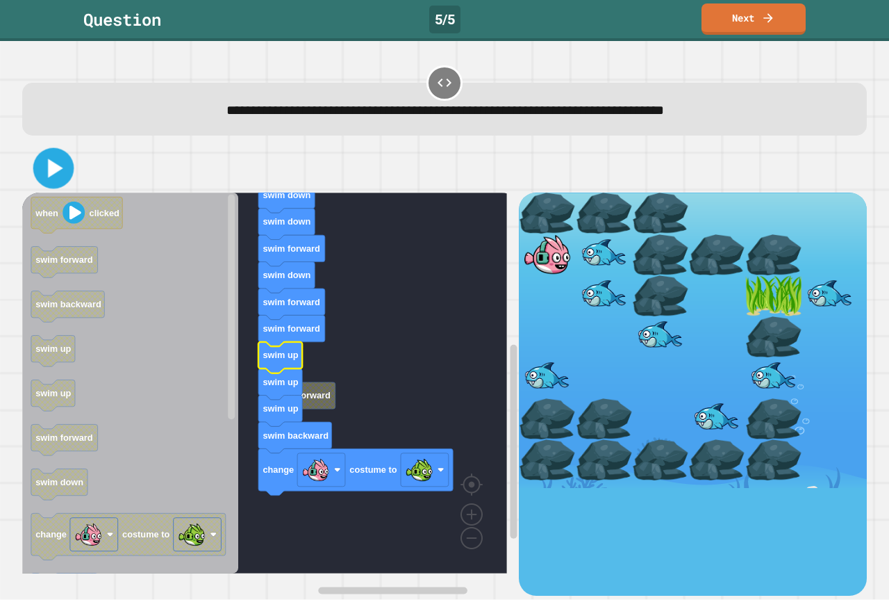
drag, startPoint x: 54, startPoint y: 179, endPoint x: 102, endPoint y: 194, distance: 50.3
click at [54, 178] on icon at bounding box center [54, 168] width 33 height 33
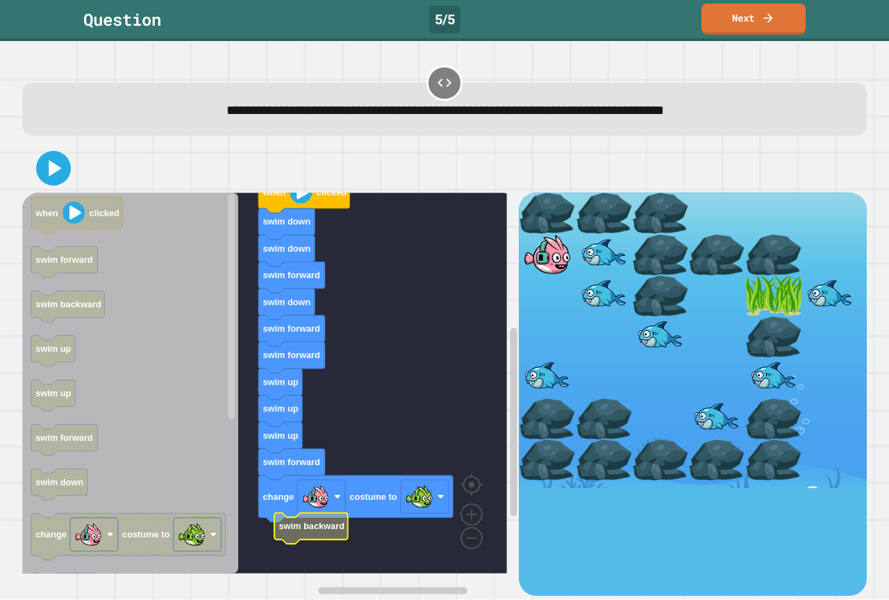
click at [33, 175] on div at bounding box center [444, 168] width 845 height 49
click at [47, 171] on icon at bounding box center [53, 167] width 33 height 33
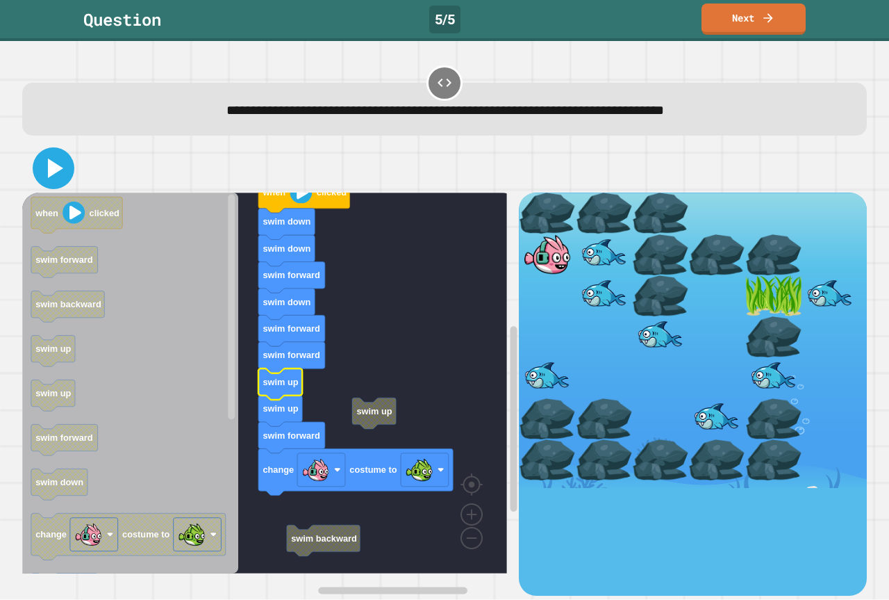
click at [48, 165] on icon at bounding box center [55, 167] width 15 height 19
click at [385, 436] on rect "Blockly Workspace" at bounding box center [264, 382] width 485 height 381
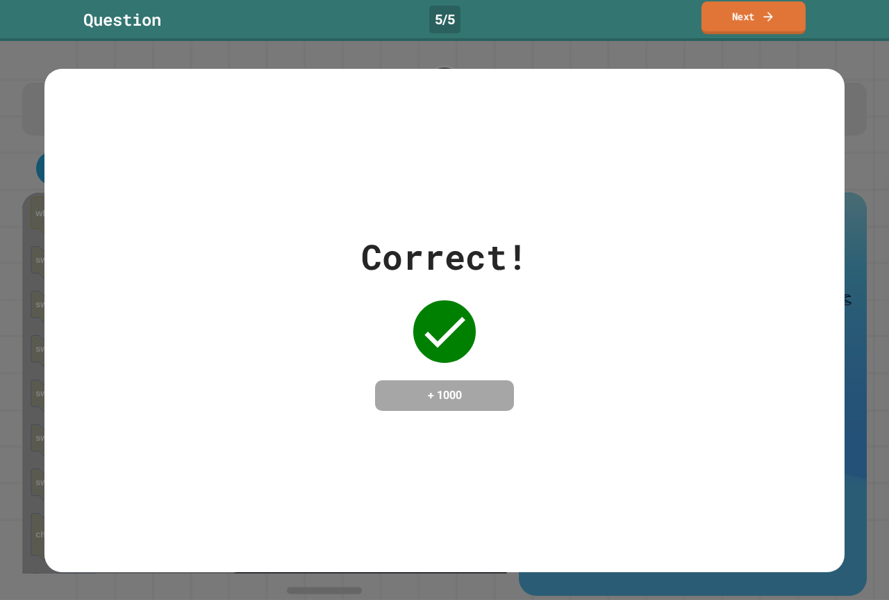
click at [717, 28] on link "Next" at bounding box center [754, 17] width 104 height 33
